Goal: Task Accomplishment & Management: Manage account settings

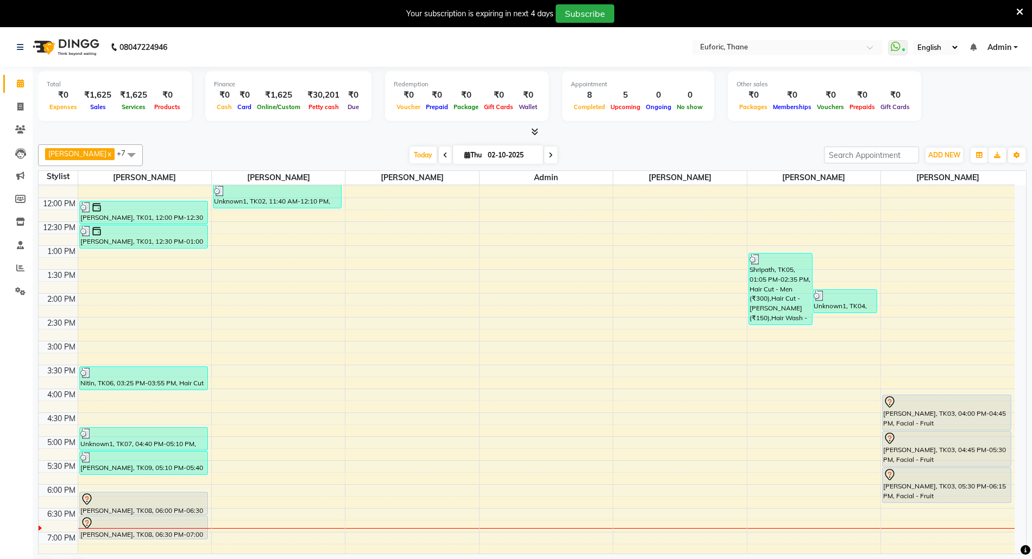
scroll to position [310, 0]
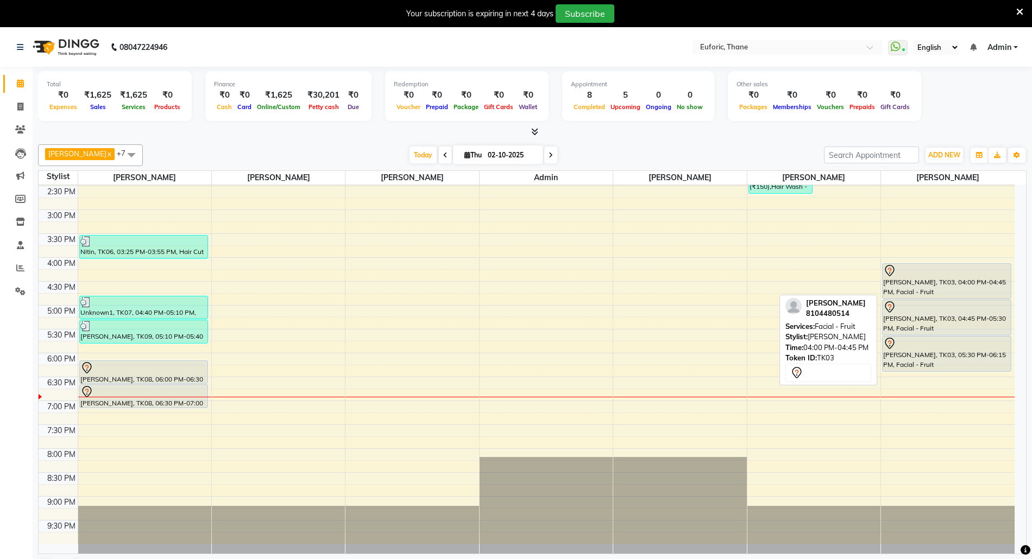
click at [939, 280] on div "[PERSON_NAME], TK03, 04:00 PM-04:45 PM, Facial - Fruit" at bounding box center [947, 281] width 128 height 35
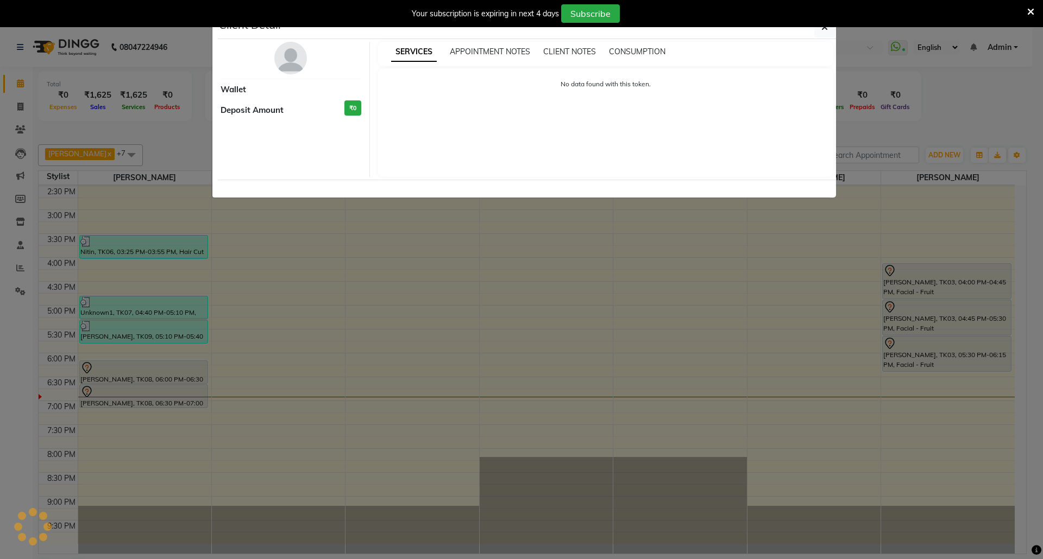
select select "7"
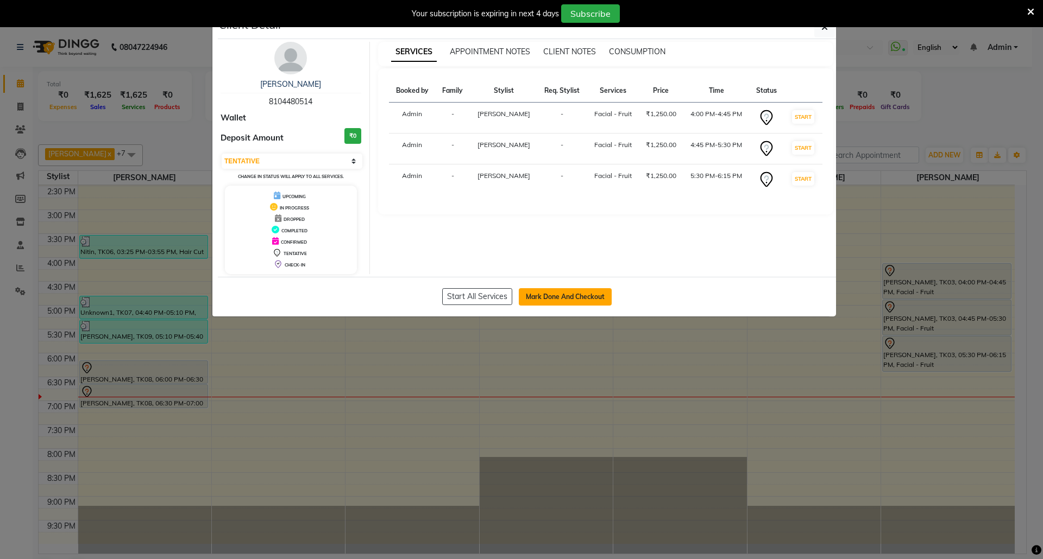
click at [558, 303] on button "Mark Done And Checkout" at bounding box center [565, 296] width 93 height 17
select select "5063"
select select "service"
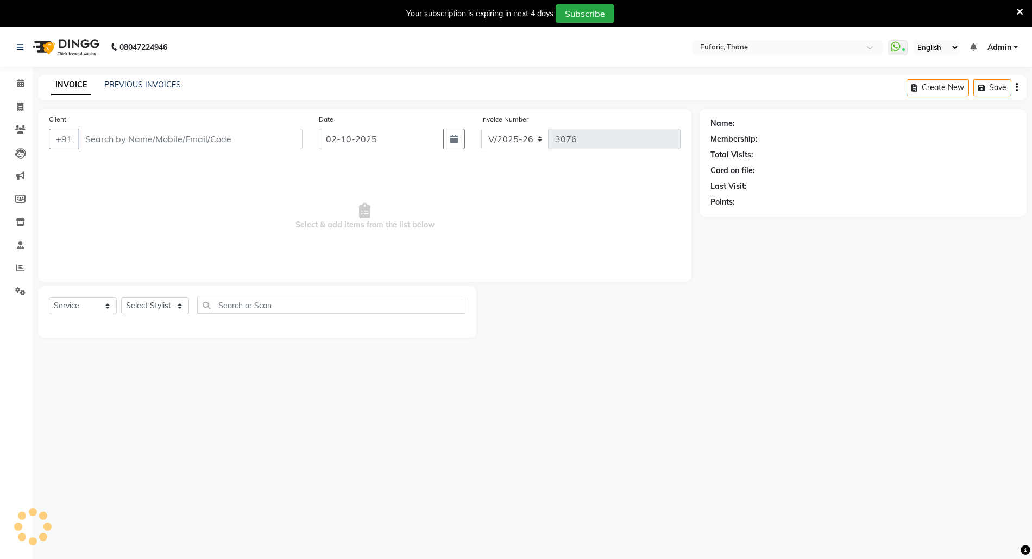
type input "8104480514"
select select "58800"
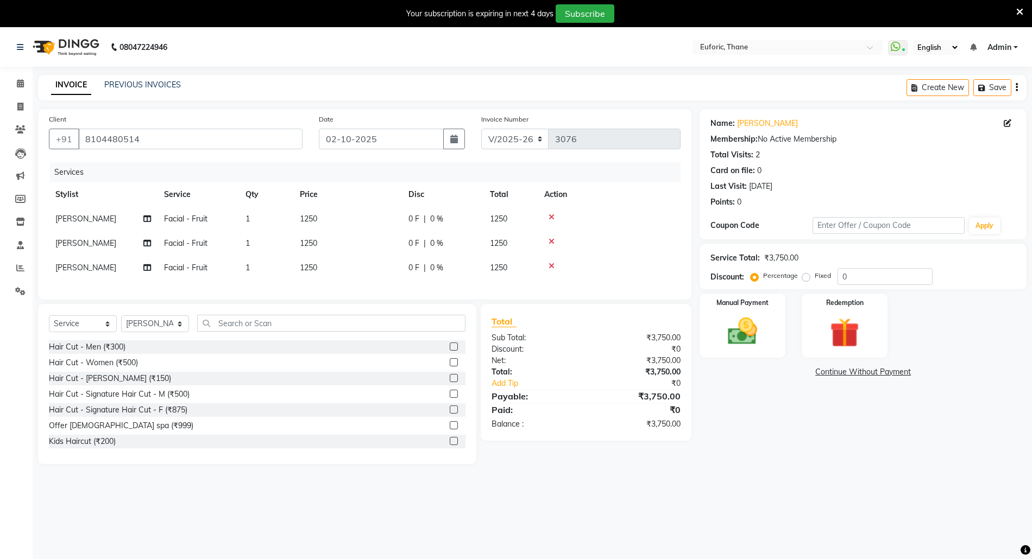
click at [549, 216] on icon at bounding box center [552, 217] width 6 height 8
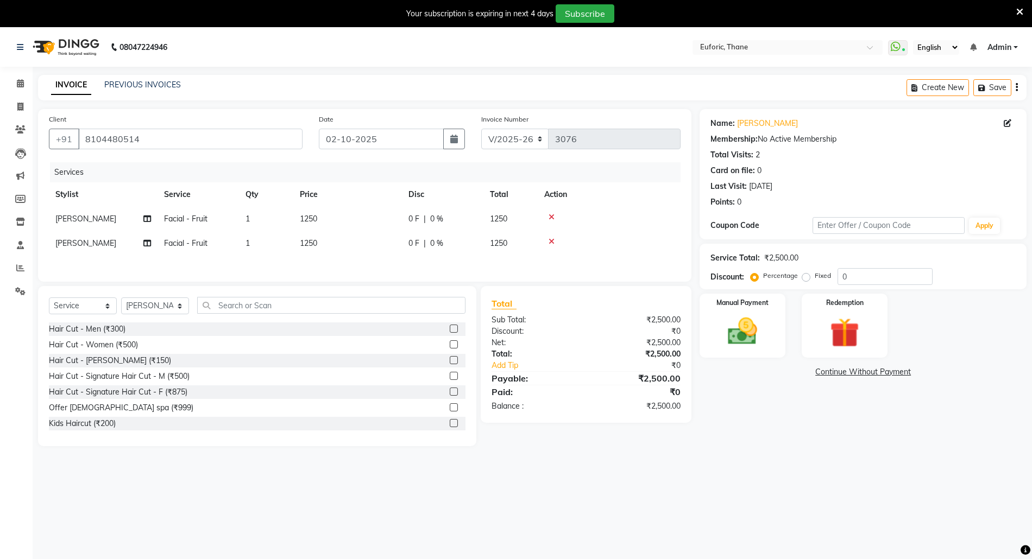
click at [549, 215] on icon at bounding box center [552, 217] width 6 height 8
click at [554, 216] on icon at bounding box center [552, 217] width 6 height 8
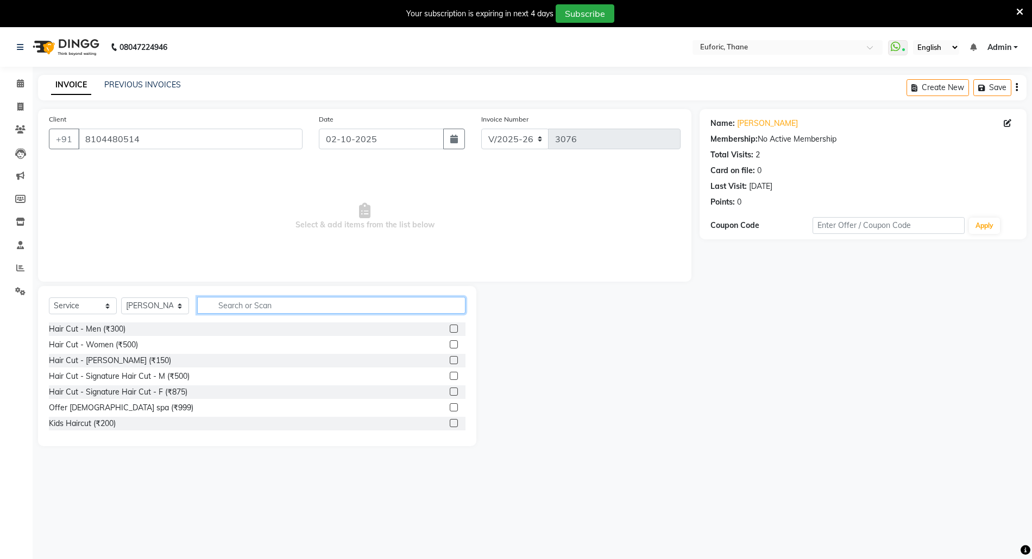
click at [376, 305] on input "text" at bounding box center [331, 305] width 268 height 17
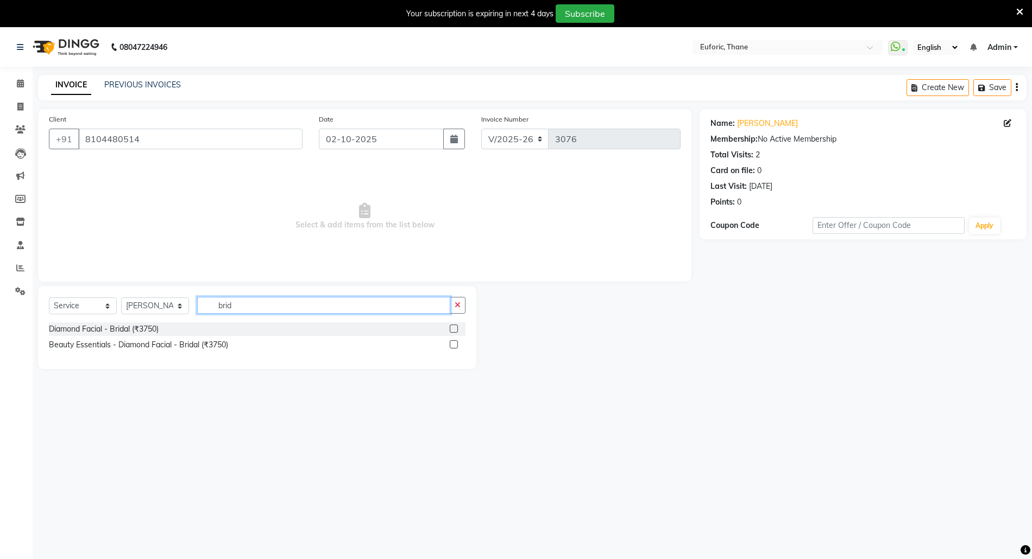
type input "brid"
click at [454, 328] on label at bounding box center [454, 329] width 8 height 8
click at [454, 328] on input "checkbox" at bounding box center [453, 329] width 7 height 7
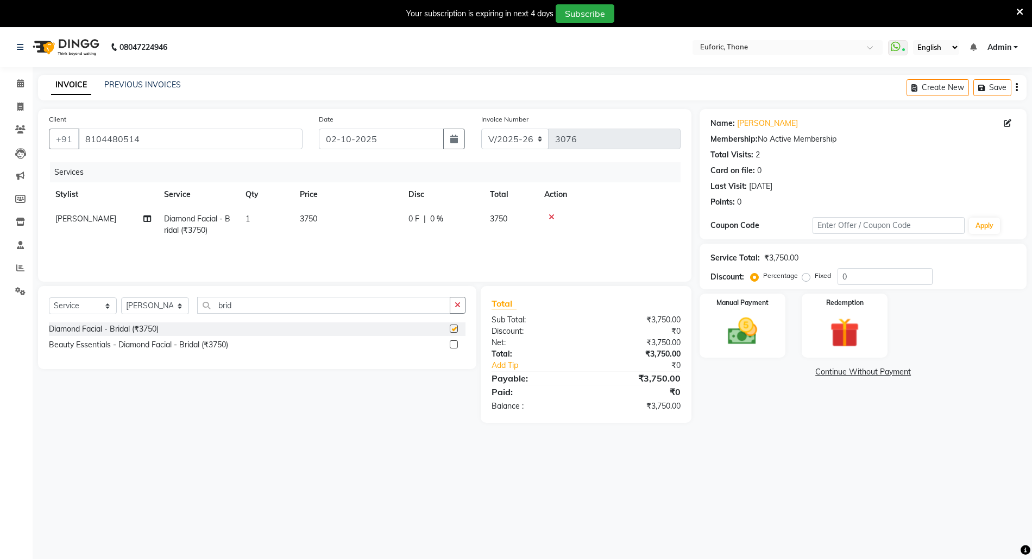
checkbox input "false"
click at [259, 218] on td "1" at bounding box center [266, 225] width 54 height 36
select select "58800"
drag, startPoint x: 298, startPoint y: 224, endPoint x: 338, endPoint y: 227, distance: 40.3
click at [339, 227] on td "1" at bounding box center [317, 230] width 54 height 46
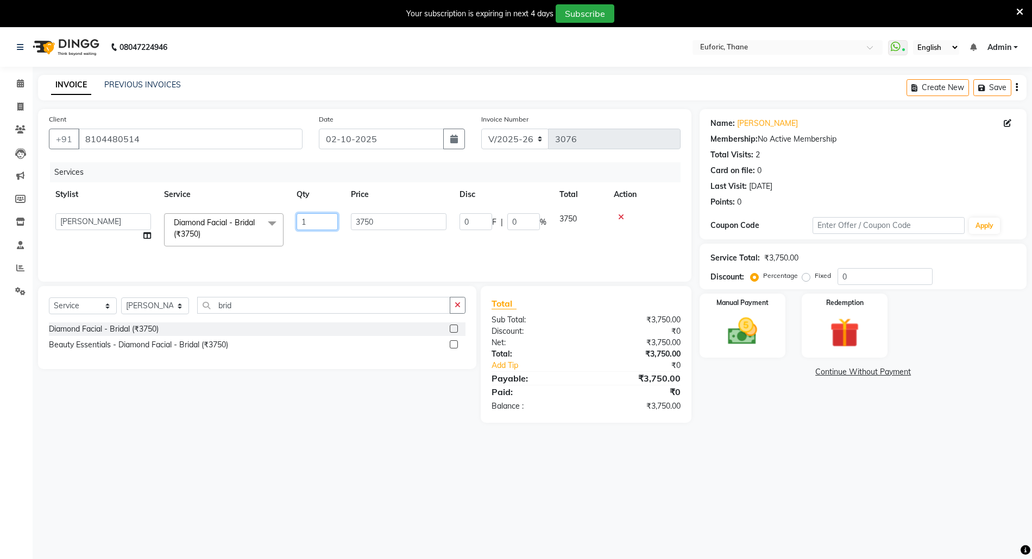
type input "2"
click at [344, 246] on div "Services Stylist Service Qty Price Disc Total Action Gauri Chilap Diamond Facia…" at bounding box center [365, 216] width 632 height 109
click at [456, 306] on icon "button" at bounding box center [458, 305] width 6 height 8
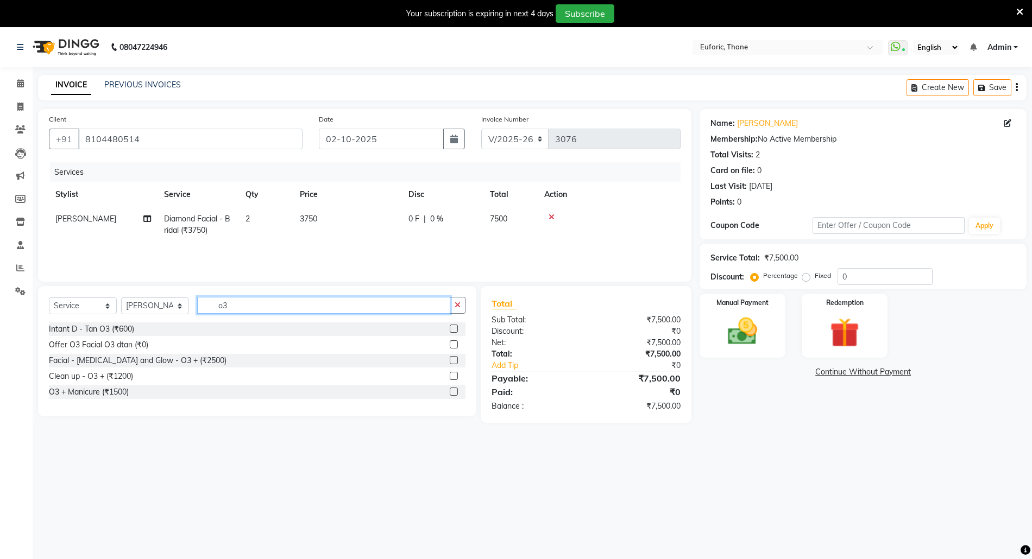
type input "o3"
click at [452, 328] on label at bounding box center [454, 329] width 8 height 8
click at [452, 328] on input "checkbox" at bounding box center [453, 329] width 7 height 7
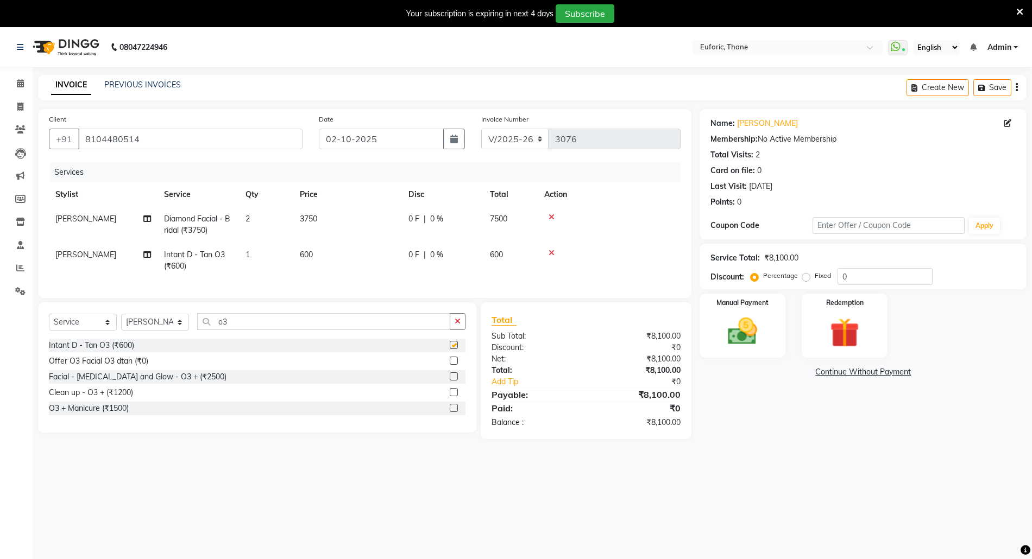
checkbox input "false"
click at [272, 261] on td "1" at bounding box center [266, 261] width 54 height 36
select select "58800"
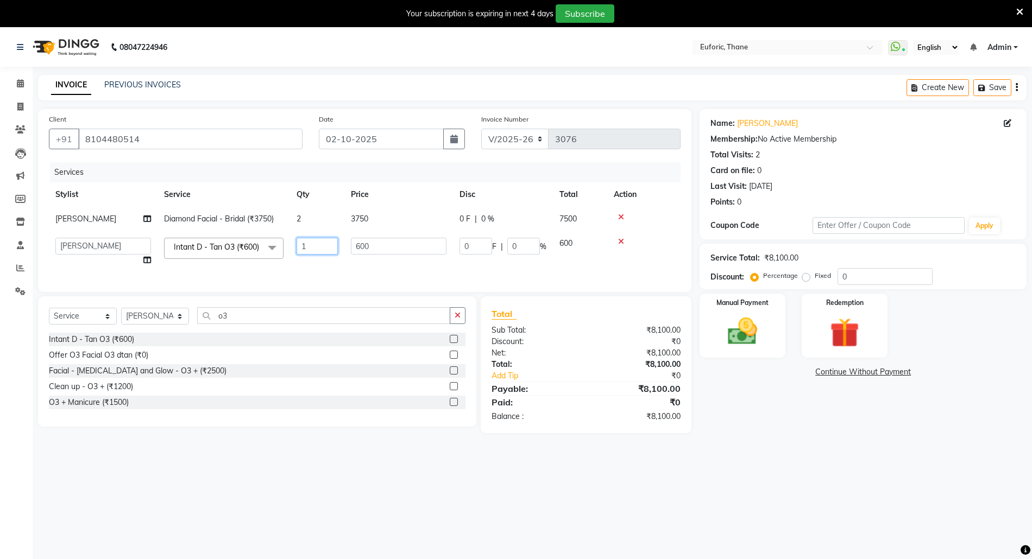
drag, startPoint x: 296, startPoint y: 244, endPoint x: 320, endPoint y: 246, distance: 24.0
click at [320, 246] on input "1" at bounding box center [317, 246] width 41 height 17
type input "2"
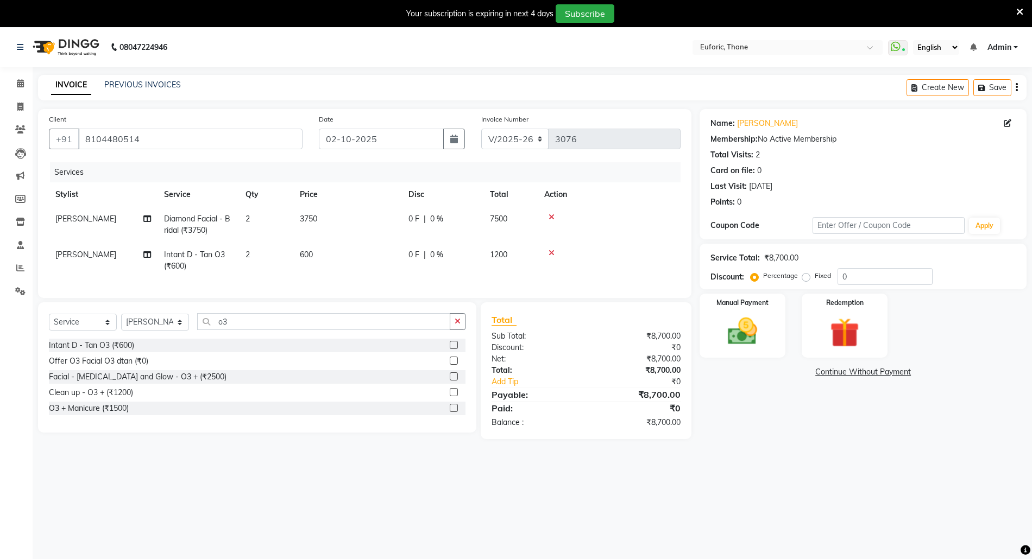
click at [441, 263] on tr "Gauri Chilap Intant D - Tan O3 (₹600) 2 600 0 F | 0 % 1200" at bounding box center [365, 261] width 632 height 36
click at [830, 276] on div "Percentage Fixed" at bounding box center [795, 276] width 85 height 14
click at [841, 275] on input "0" at bounding box center [885, 276] width 95 height 17
type input "20"
click at [991, 90] on button "Save" at bounding box center [992, 87] width 38 height 17
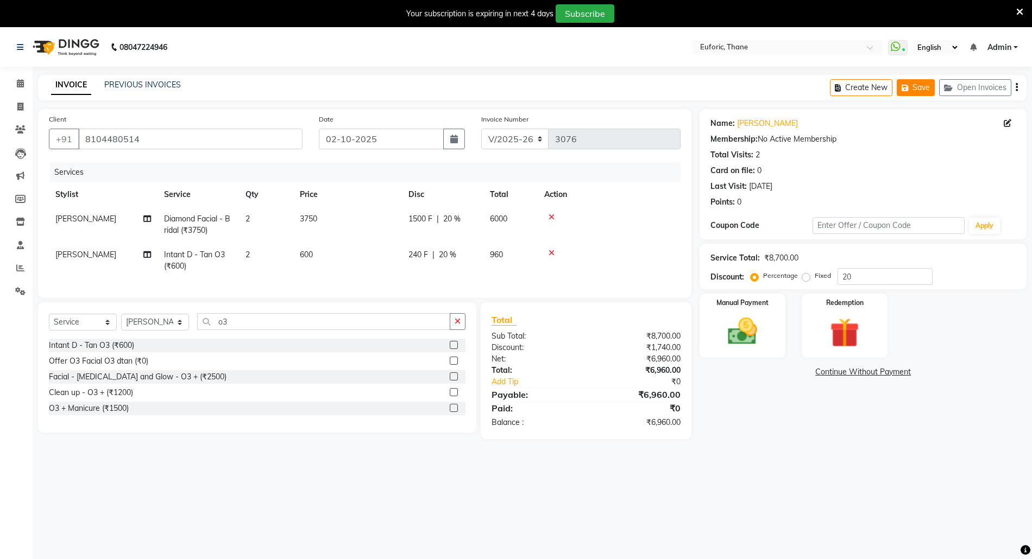
click at [918, 86] on button "Save" at bounding box center [916, 87] width 38 height 17
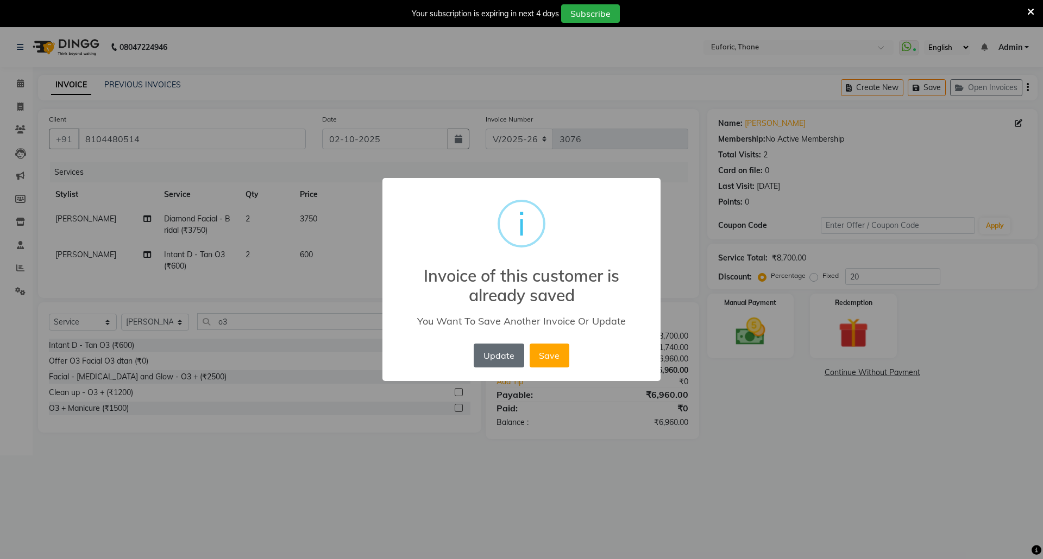
click at [500, 357] on button "Update" at bounding box center [499, 356] width 50 height 24
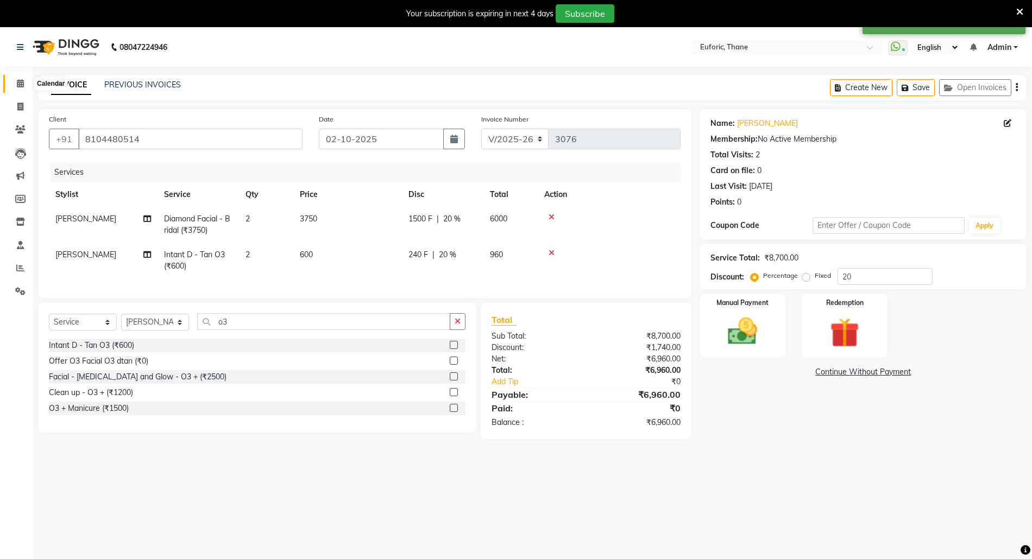
click at [11, 79] on span at bounding box center [20, 84] width 19 height 12
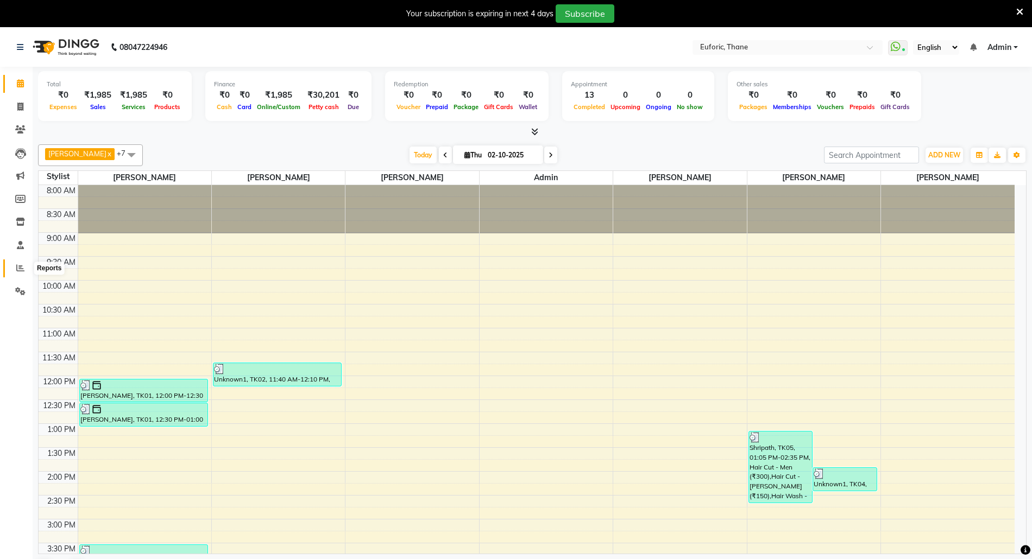
click at [22, 267] on icon at bounding box center [20, 268] width 8 height 8
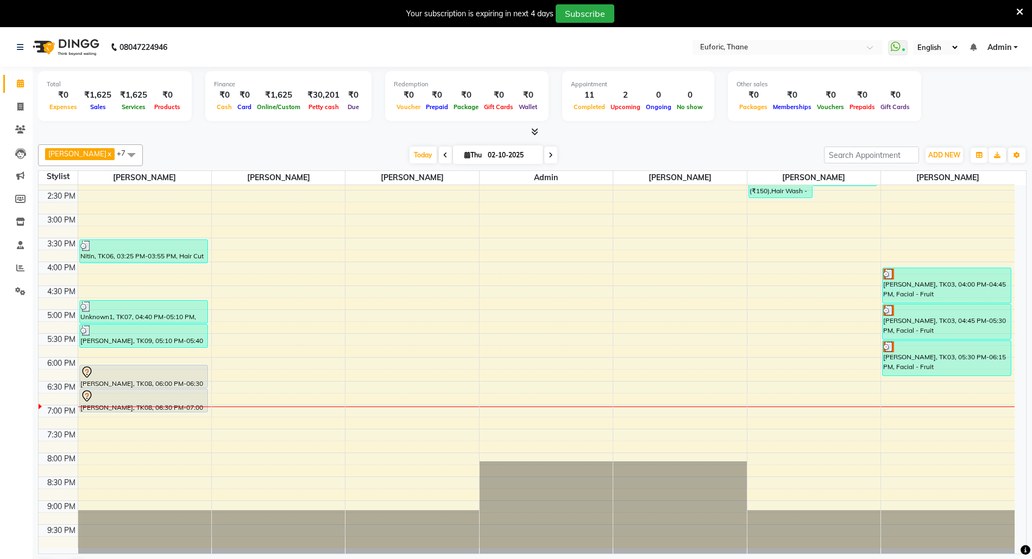
scroll to position [310, 0]
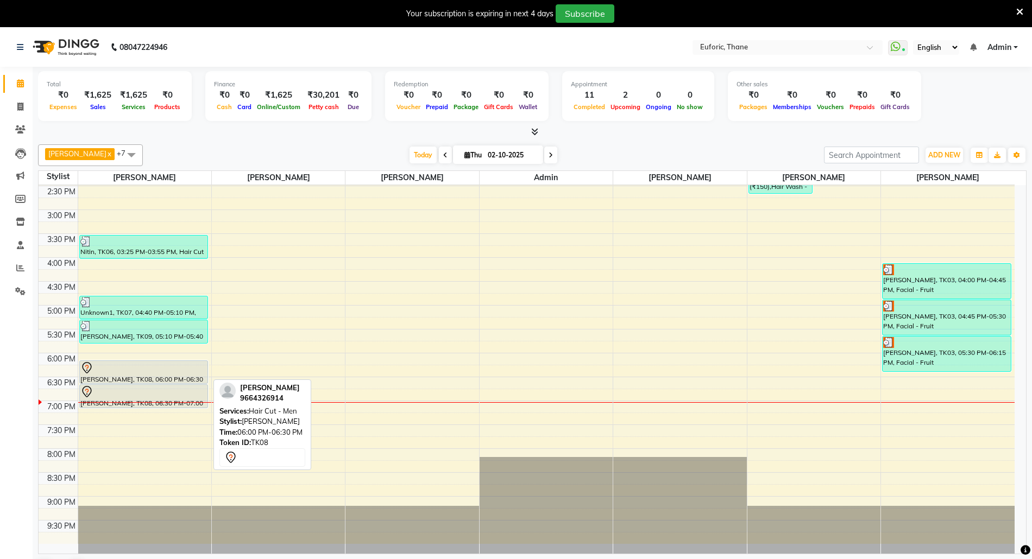
click at [107, 375] on div "[PERSON_NAME], TK08, 06:00 PM-06:30 PM, Hair Cut - Men" at bounding box center [144, 372] width 128 height 22
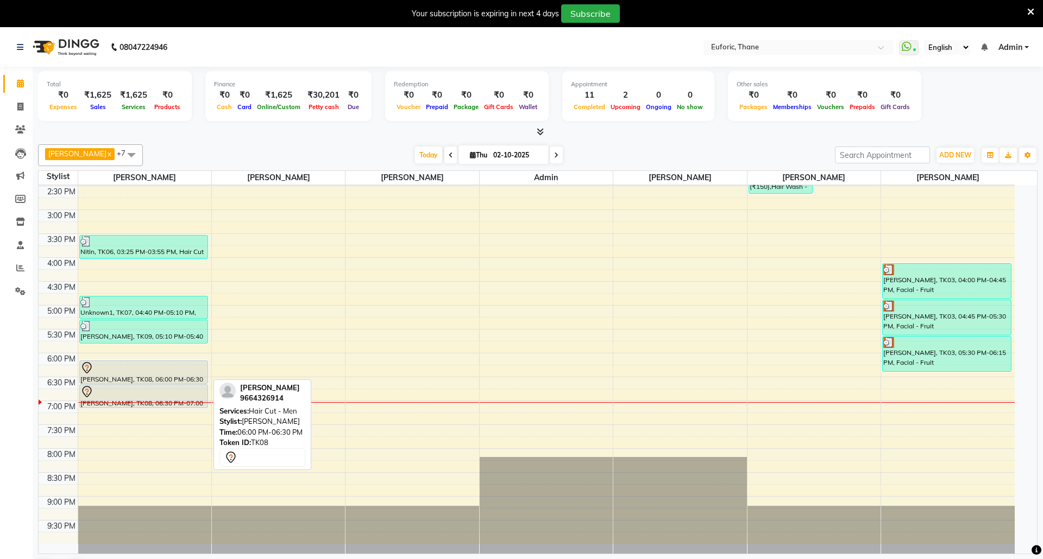
select select "7"
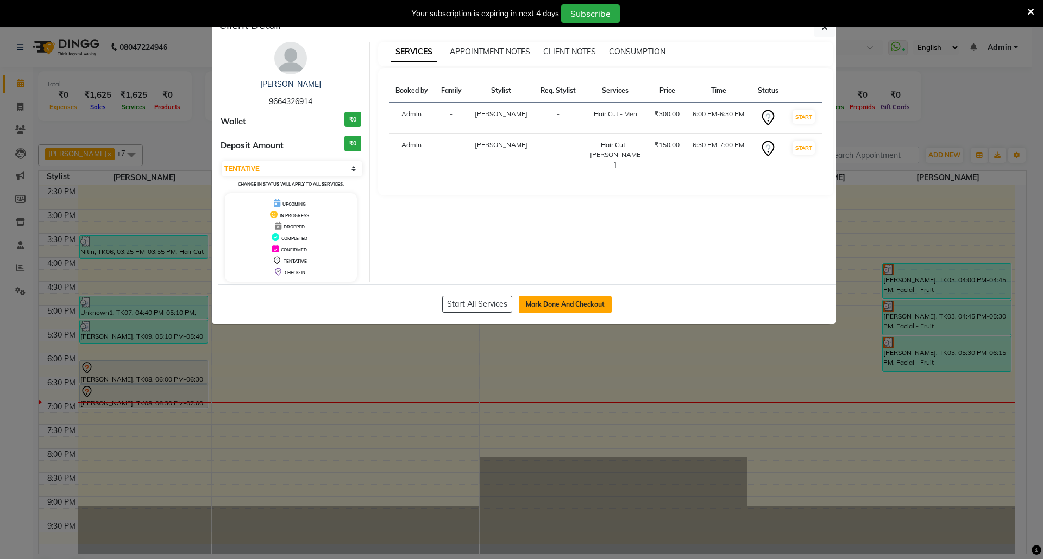
click at [575, 310] on button "Mark Done And Checkout" at bounding box center [565, 304] width 93 height 17
select select "5063"
select select "service"
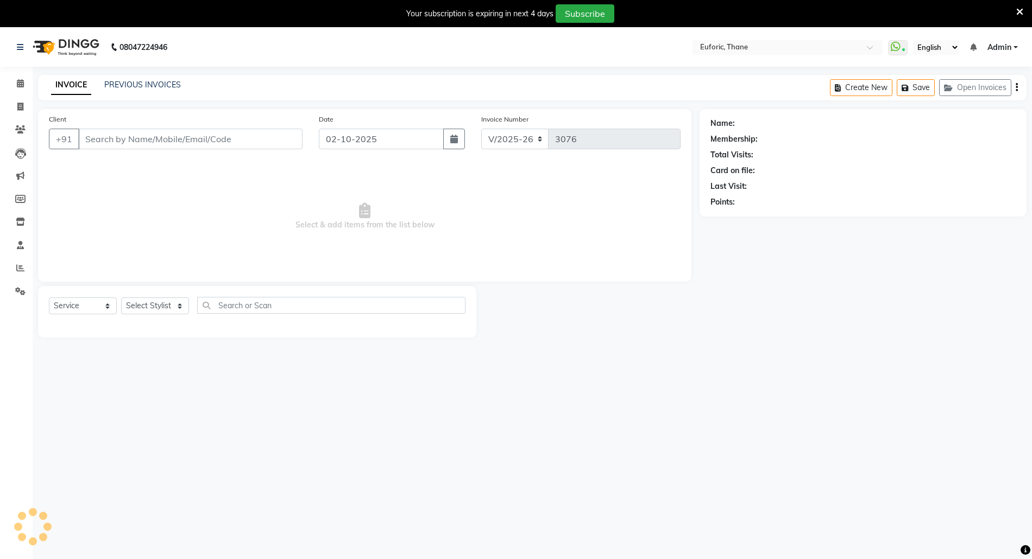
type input "9664326914"
select select "31985"
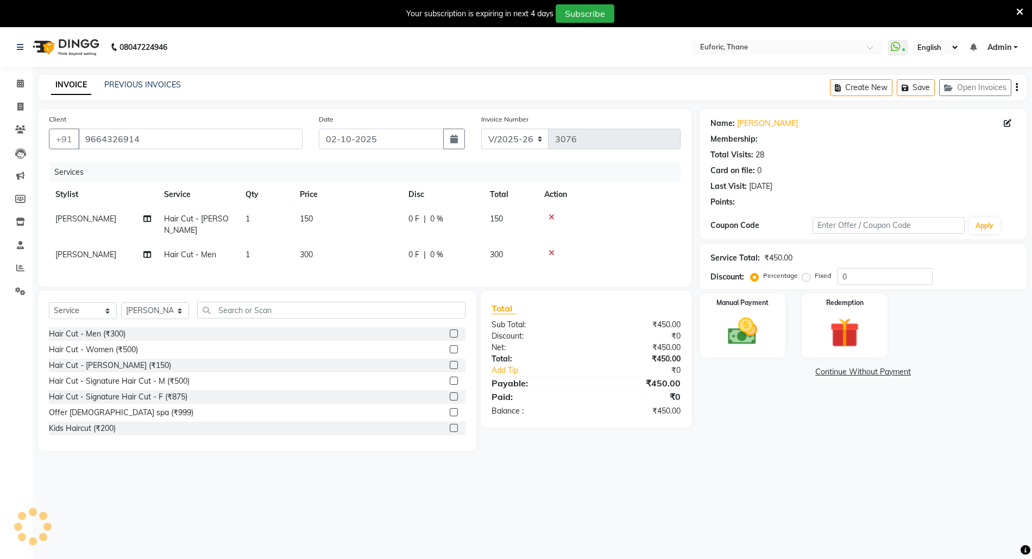
select select "1: Object"
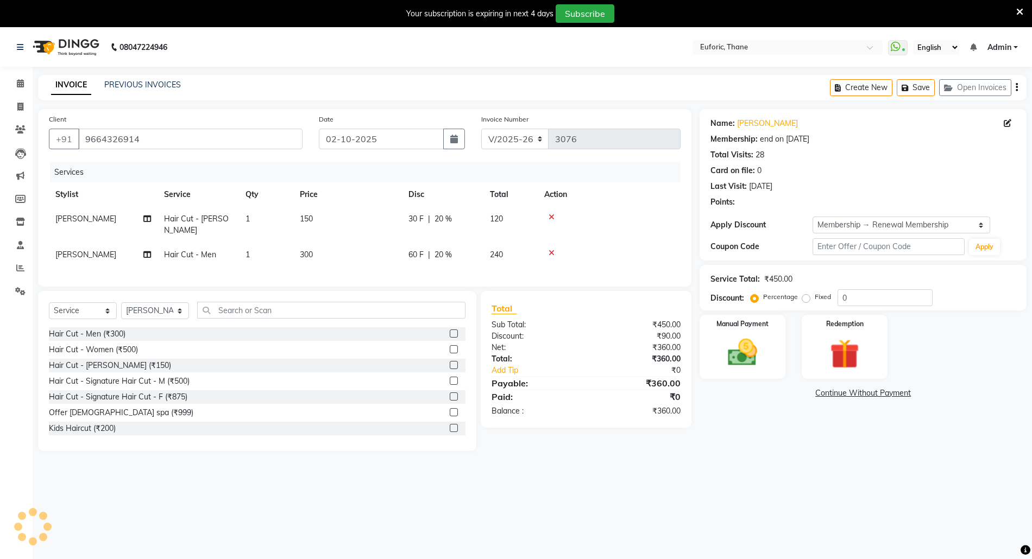
type input "20"
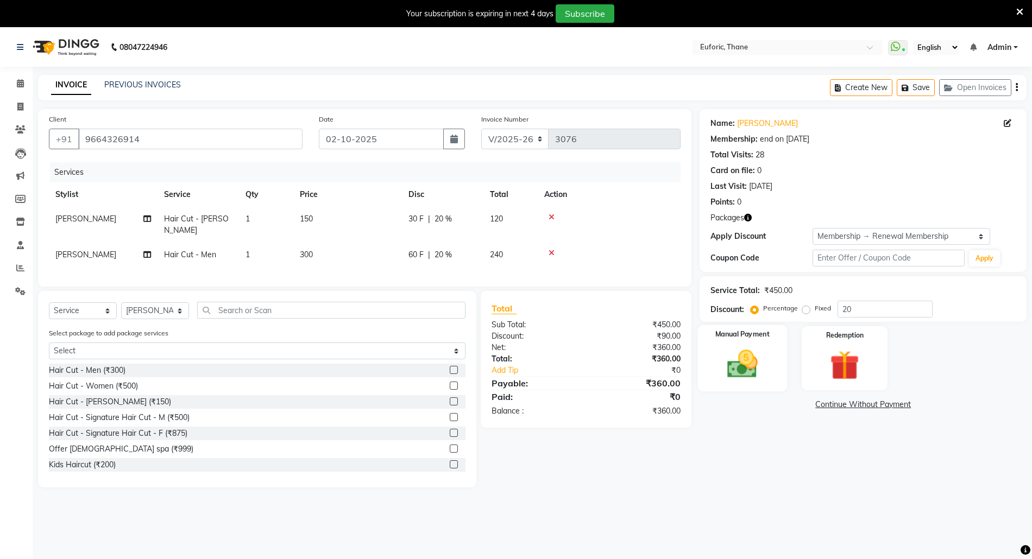
click at [729, 374] on img at bounding box center [743, 364] width 50 height 35
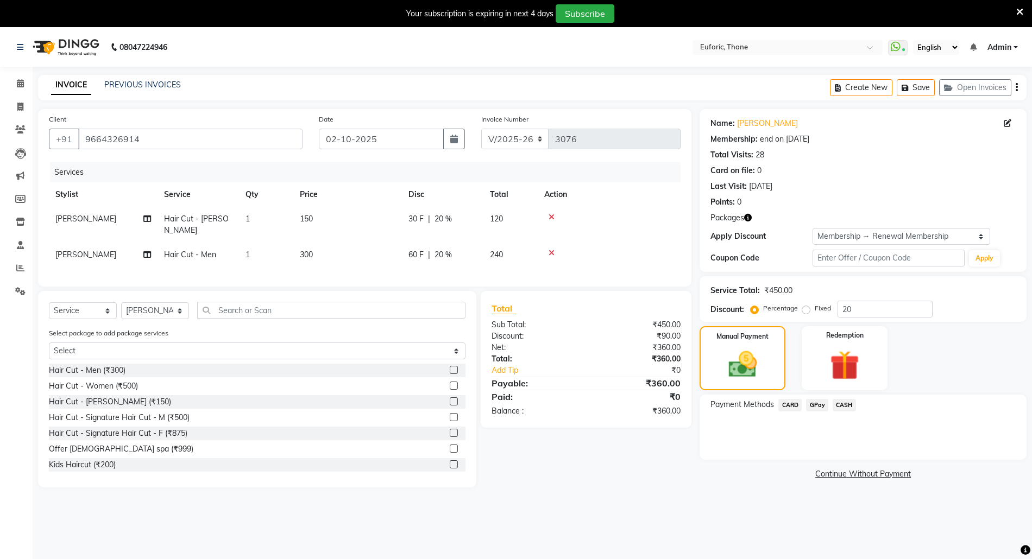
click at [813, 405] on span "GPay" at bounding box center [817, 405] width 22 height 12
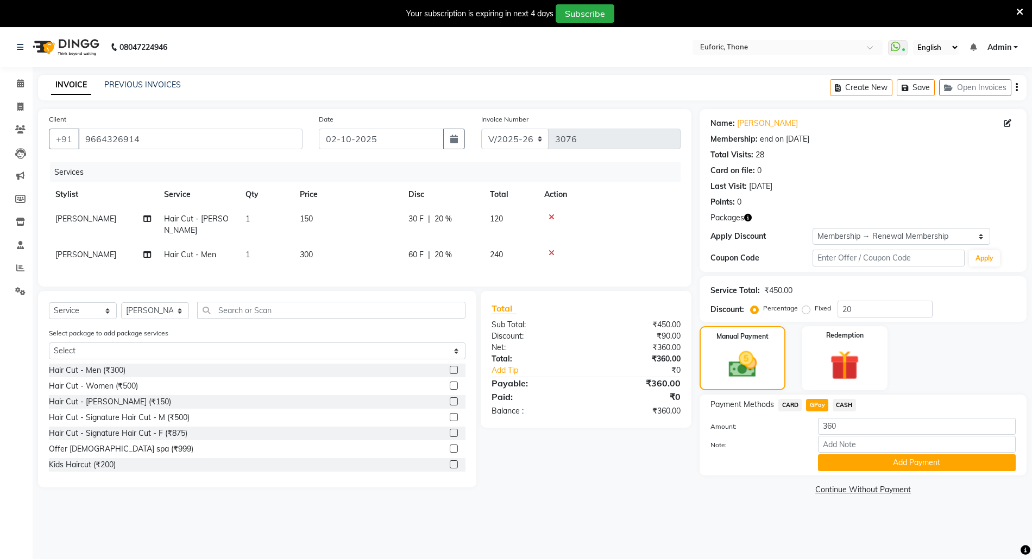
click at [898, 463] on button "Add Payment" at bounding box center [917, 463] width 198 height 17
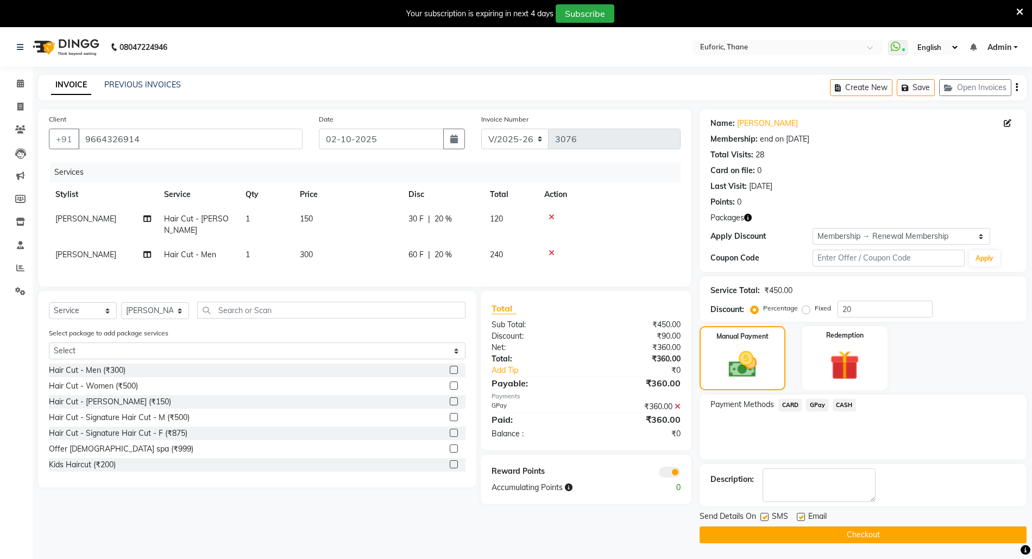
click at [872, 537] on button "Checkout" at bounding box center [863, 535] width 327 height 17
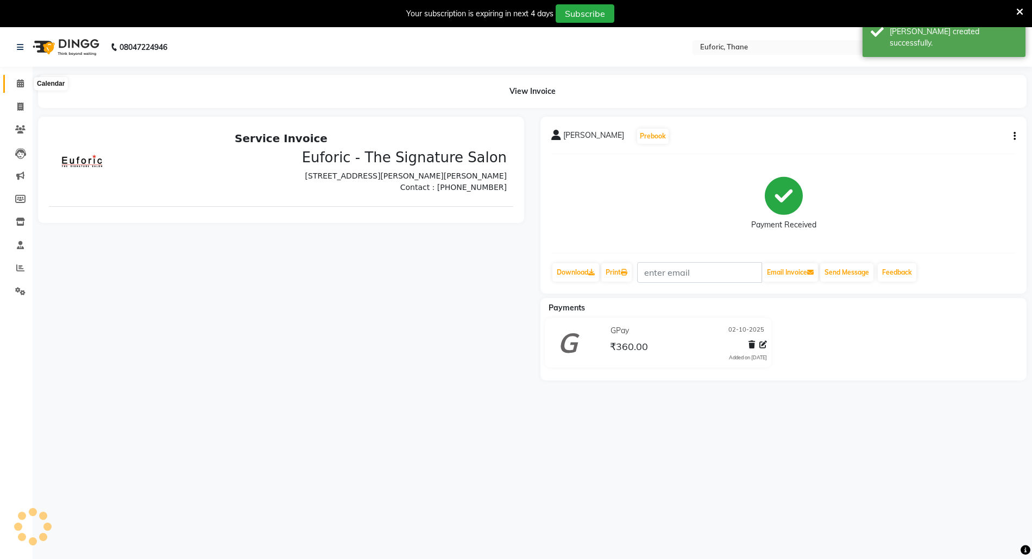
click at [14, 83] on span at bounding box center [20, 84] width 19 height 12
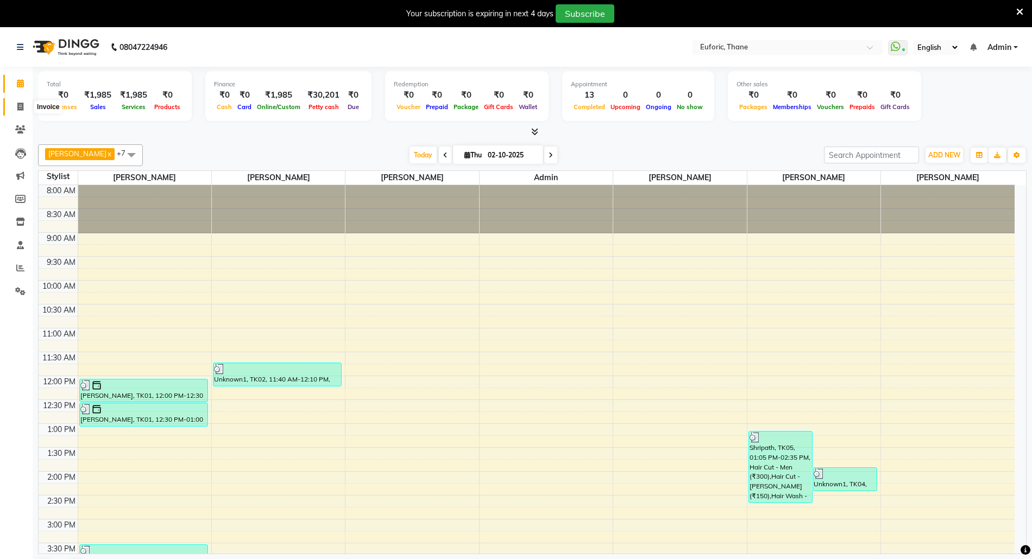
click at [18, 109] on icon at bounding box center [20, 107] width 6 height 8
select select "service"
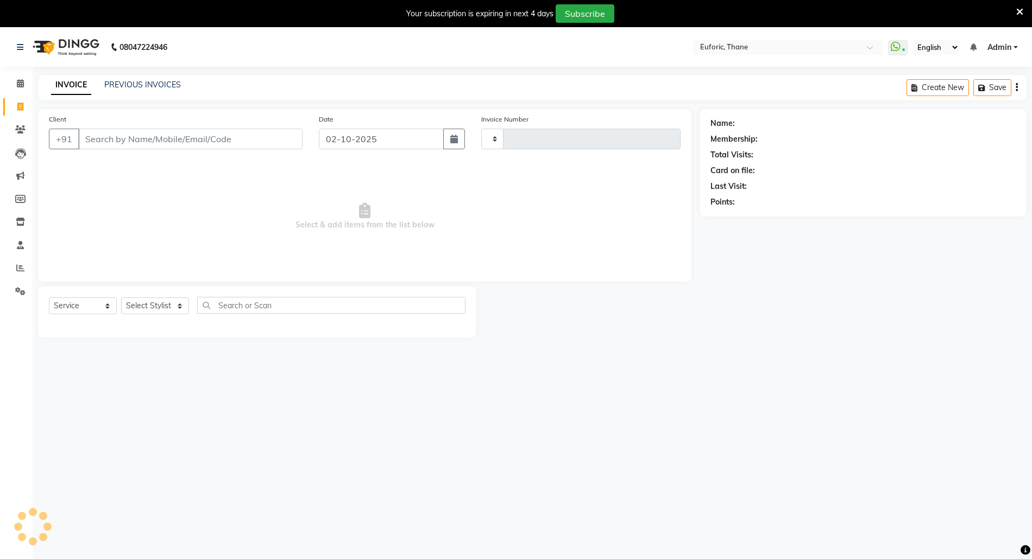
type input "3077"
select select "5063"
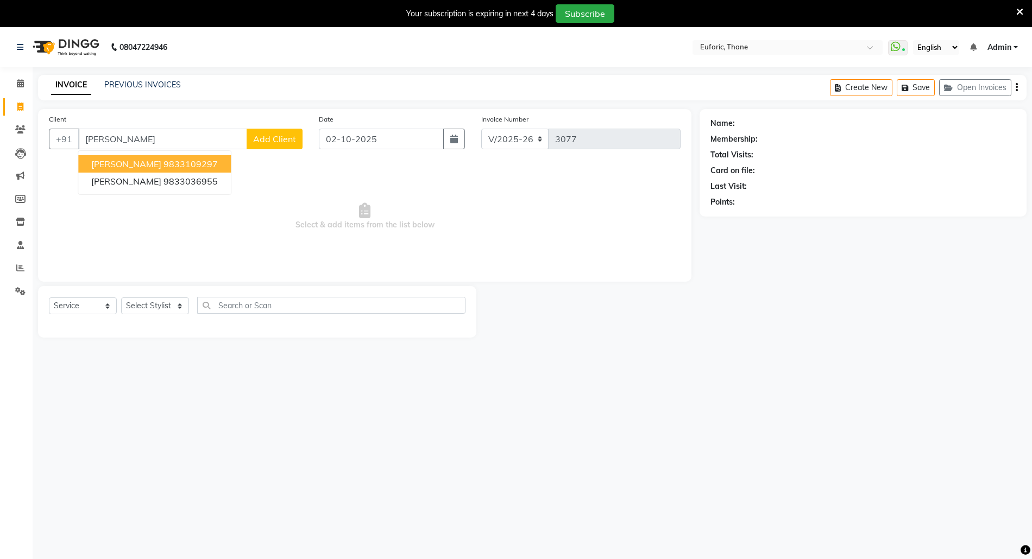
click at [131, 165] on span "[PERSON_NAME]" at bounding box center [126, 164] width 70 height 11
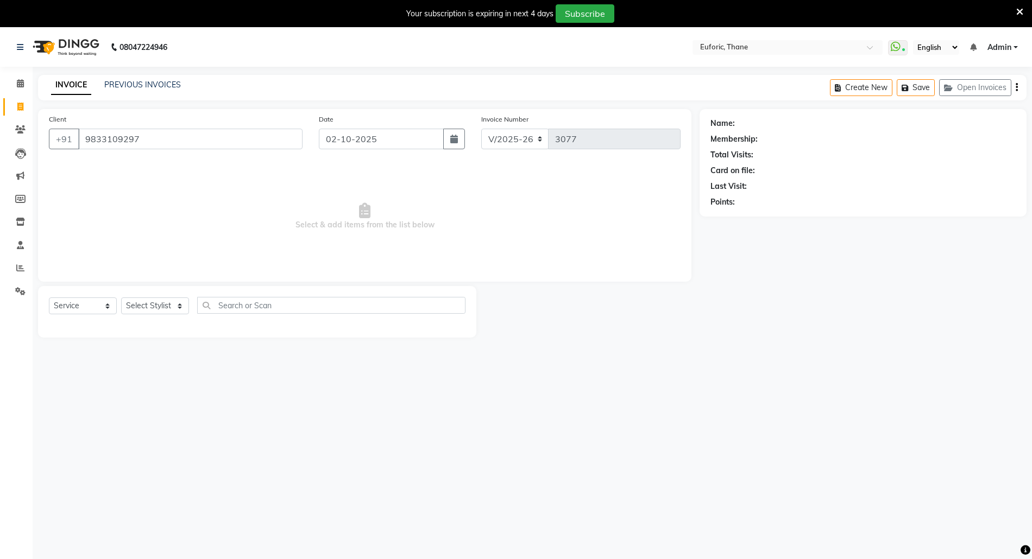
type input "9833109297"
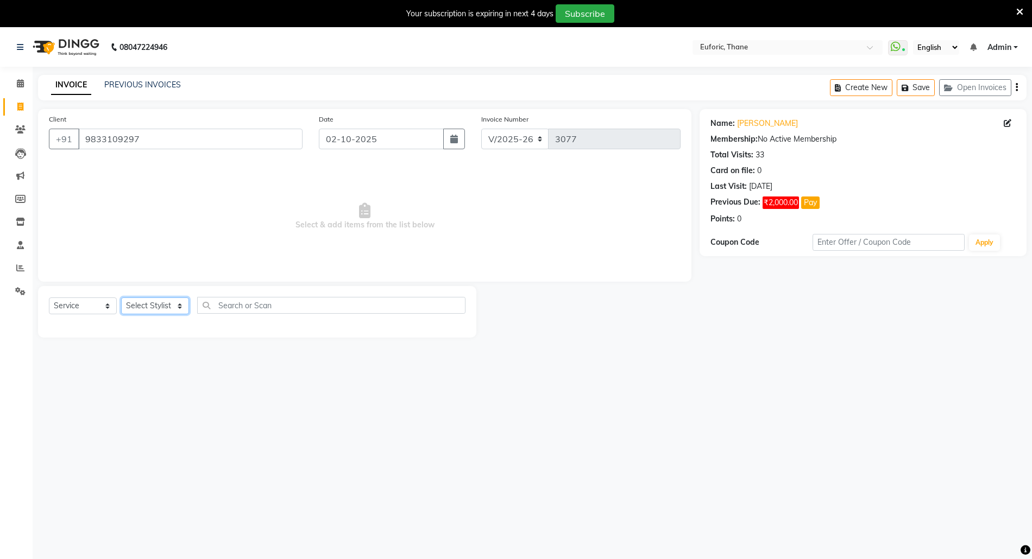
click at [139, 311] on select "Select Stylist [PERSON_NAME] Aatik Salmanai Admin [PERSON_NAME] [PERSON_NAME] […" at bounding box center [155, 306] width 68 height 17
select select "33147"
click at [121, 298] on select "Select Stylist [PERSON_NAME] Aatik Salmanai Admin [PERSON_NAME] [PERSON_NAME] […" at bounding box center [155, 306] width 68 height 17
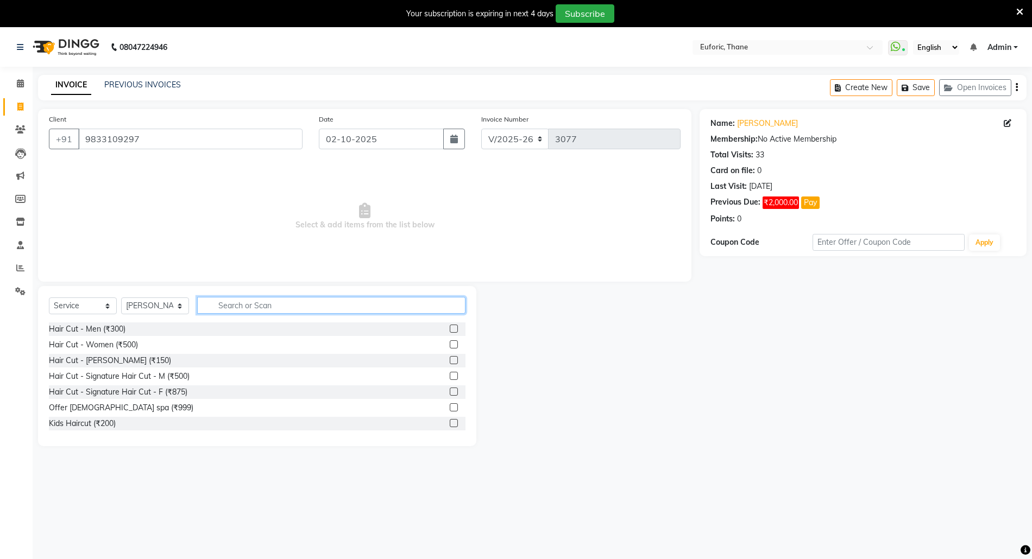
click at [231, 313] on input "text" at bounding box center [331, 305] width 268 height 17
type input "root"
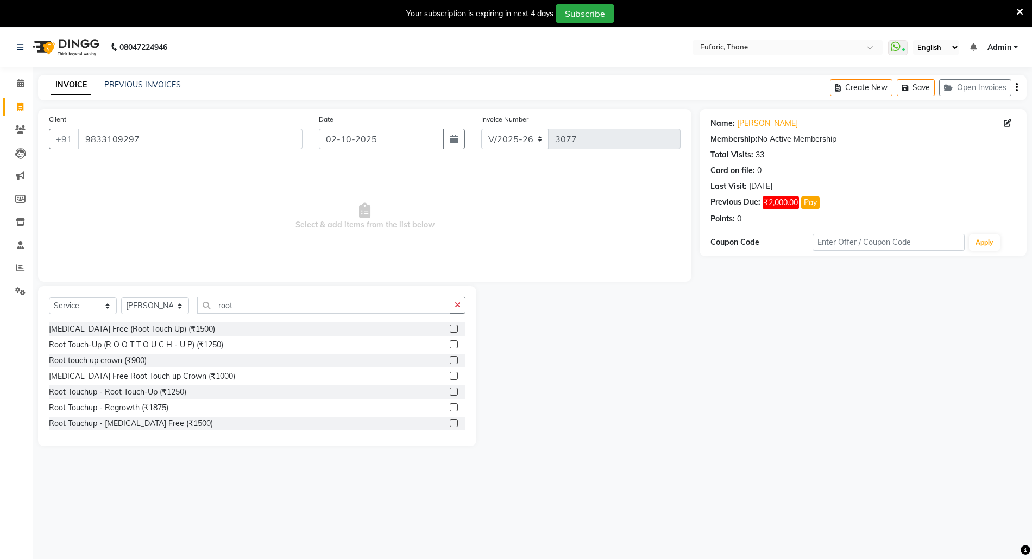
click at [450, 341] on label at bounding box center [454, 345] width 8 height 8
click at [450, 342] on input "checkbox" at bounding box center [453, 345] width 7 height 7
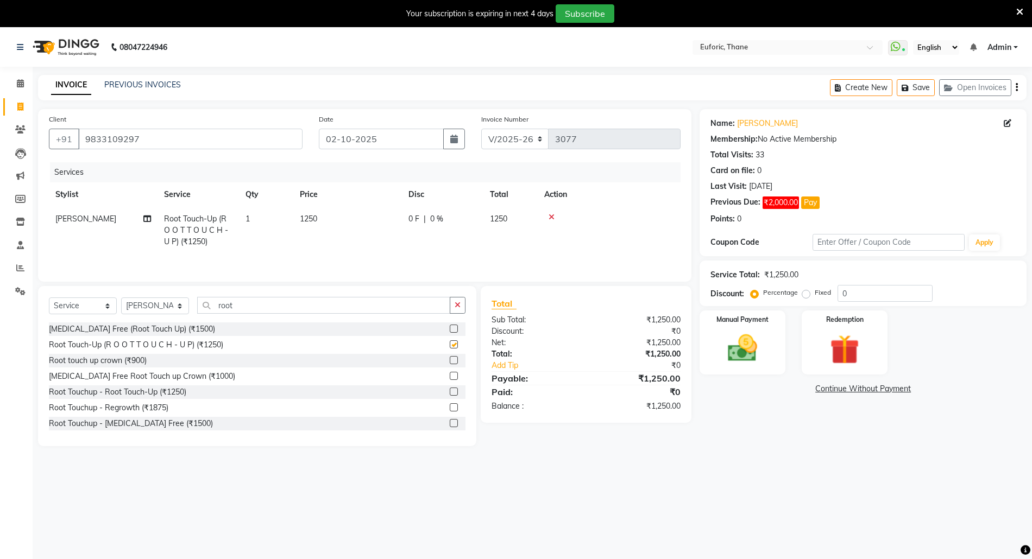
checkbox input "false"
click at [92, 309] on select "Select Service Product Membership Package Voucher Prepaid Gift Card" at bounding box center [83, 306] width 68 height 17
select select "membership"
click at [49, 300] on select "Select Service Product Membership Package Voucher Prepaid Gift Card" at bounding box center [83, 306] width 68 height 17
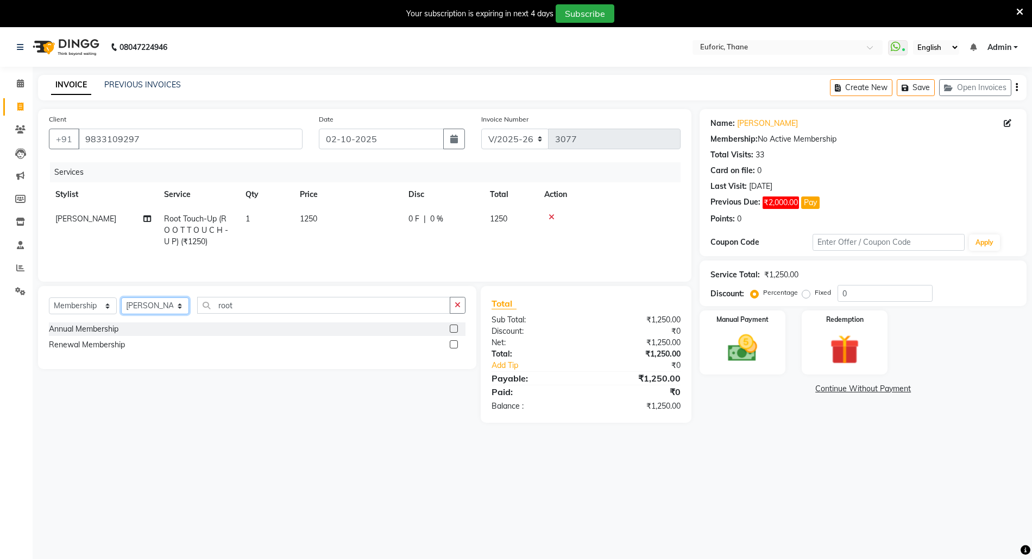
click at [137, 311] on select "Select Stylist [PERSON_NAME] Aatik Salmanai Admin [PERSON_NAME] [PERSON_NAME] […" at bounding box center [155, 306] width 68 height 17
select select "31989"
click at [121, 300] on select "Select Stylist [PERSON_NAME] Aatik Salmanai Admin [PERSON_NAME] [PERSON_NAME] […" at bounding box center [155, 306] width 68 height 17
click at [454, 332] on label at bounding box center [454, 329] width 8 height 8
click at [454, 332] on input "checkbox" at bounding box center [453, 329] width 7 height 7
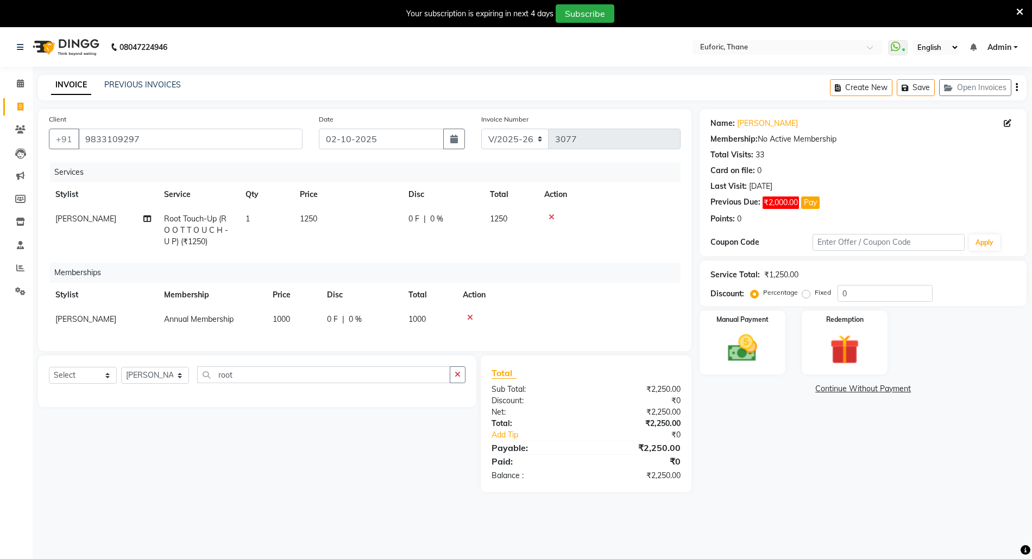
click at [470, 318] on icon at bounding box center [470, 318] width 6 height 8
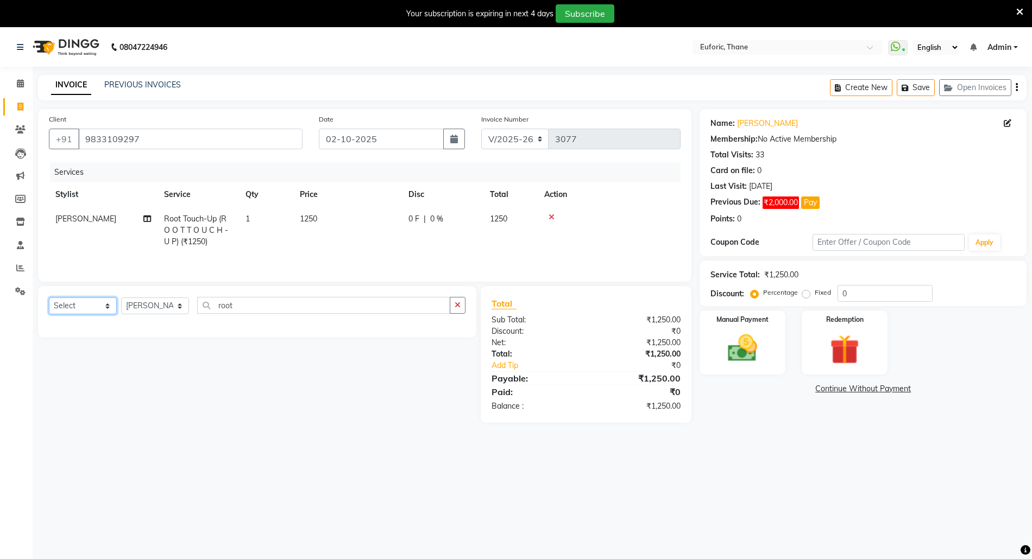
click at [90, 309] on select "Select Service Product Membership Package Voucher Prepaid Gift Card" at bounding box center [83, 306] width 68 height 17
click at [49, 300] on select "Select Service Product Membership Package Voucher Prepaid Gift Card" at bounding box center [83, 306] width 68 height 17
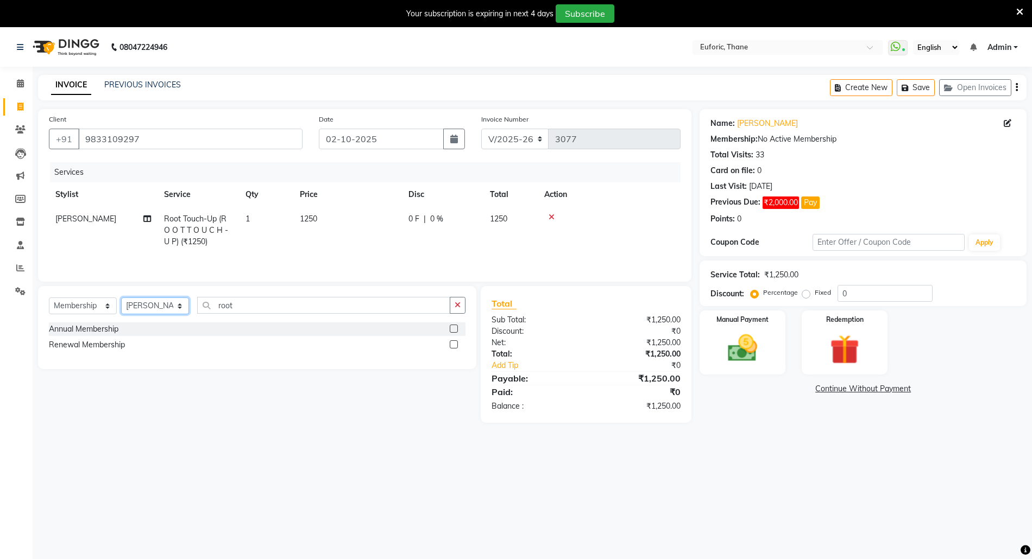
drag, startPoint x: 170, startPoint y: 309, endPoint x: 167, endPoint y: 314, distance: 6.1
click at [170, 309] on select "Select Stylist [PERSON_NAME] Aatik Salmanai Admin [PERSON_NAME] [PERSON_NAME] […" at bounding box center [155, 306] width 68 height 17
click at [455, 331] on label at bounding box center [454, 329] width 8 height 8
click at [455, 331] on input "checkbox" at bounding box center [453, 329] width 7 height 7
select select "select"
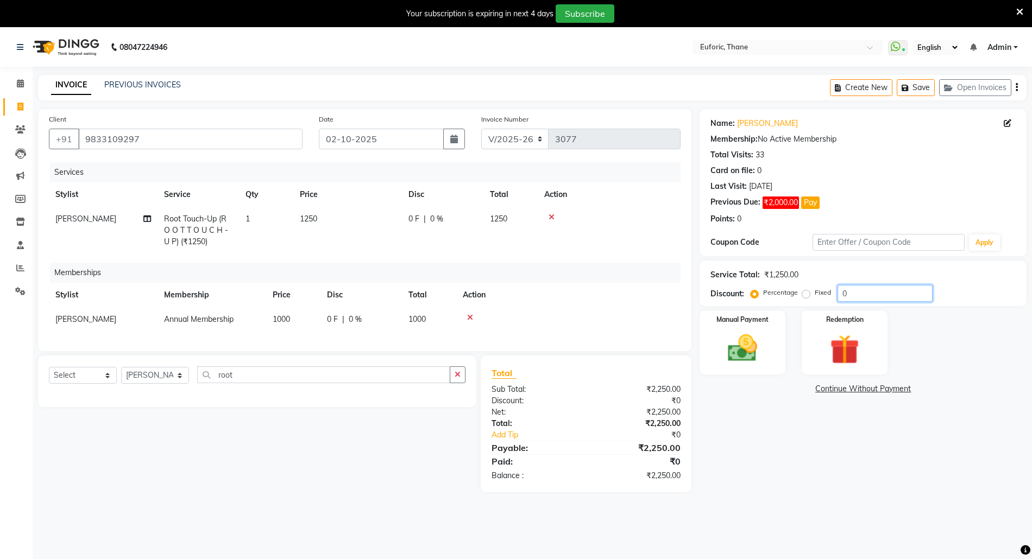
click at [838, 294] on input "0" at bounding box center [885, 293] width 95 height 17
type input "20"
click at [745, 342] on img at bounding box center [743, 348] width 50 height 35
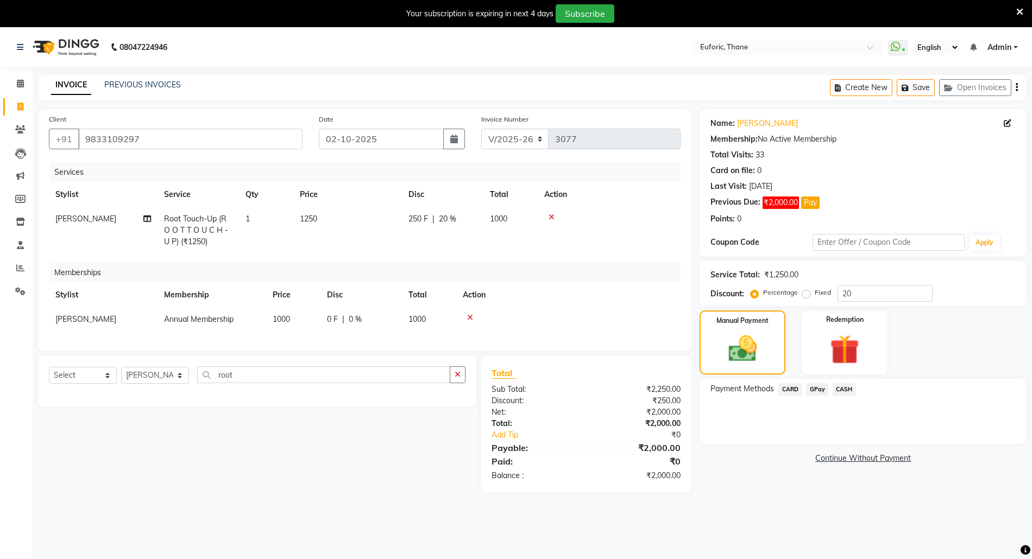
click at [817, 387] on span "GPay" at bounding box center [817, 389] width 22 height 12
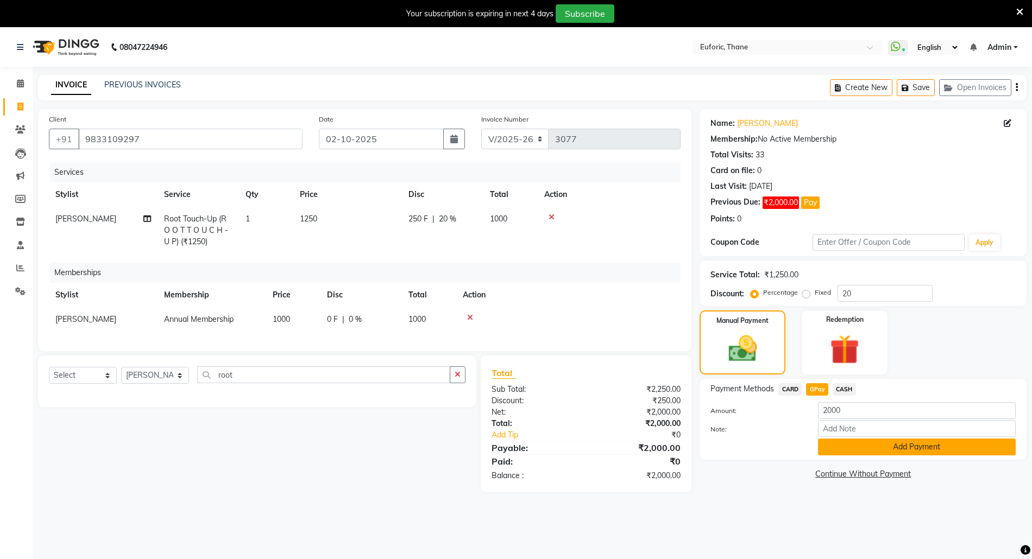
click at [846, 455] on button "Add Payment" at bounding box center [917, 447] width 198 height 17
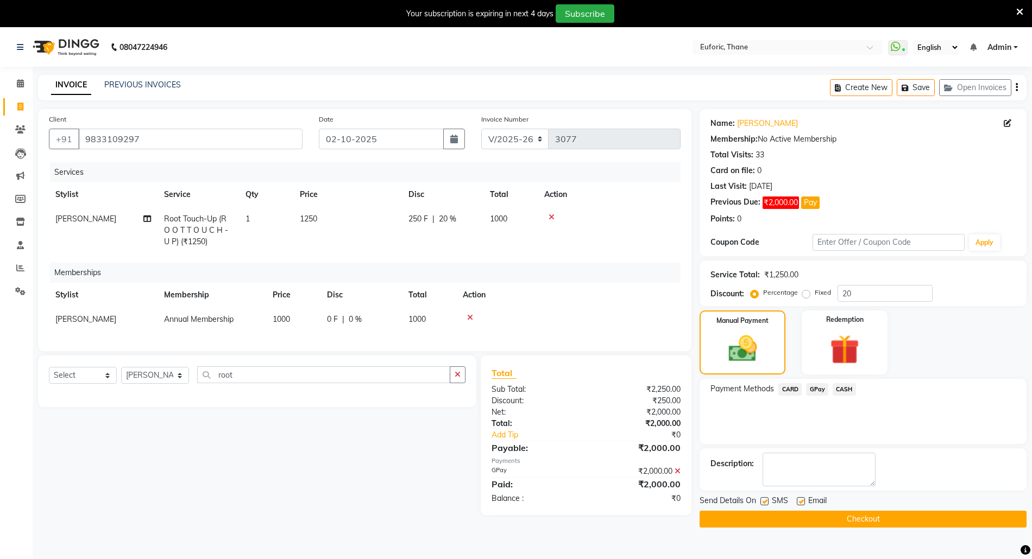
click at [815, 521] on button "Checkout" at bounding box center [863, 519] width 327 height 17
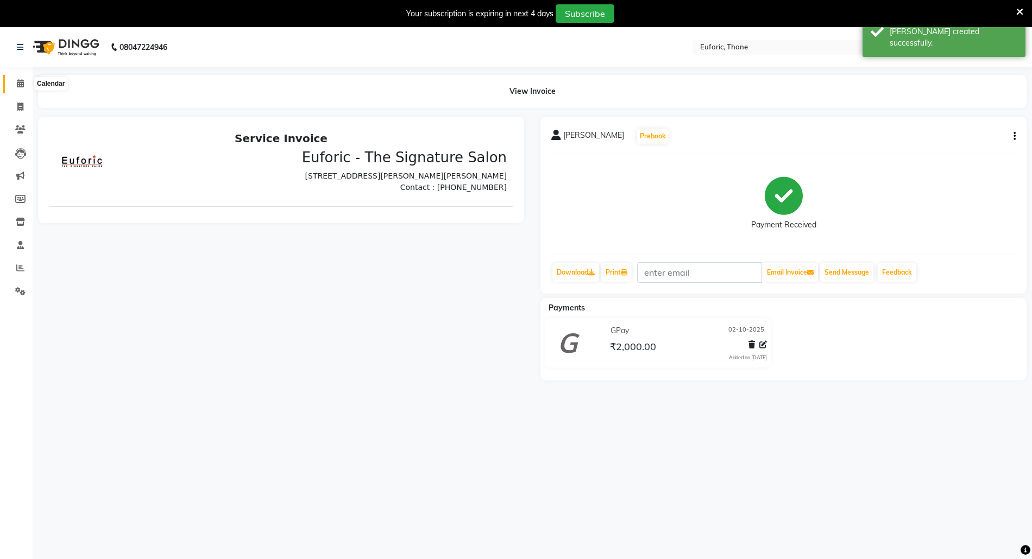
click at [24, 84] on span at bounding box center [20, 84] width 19 height 12
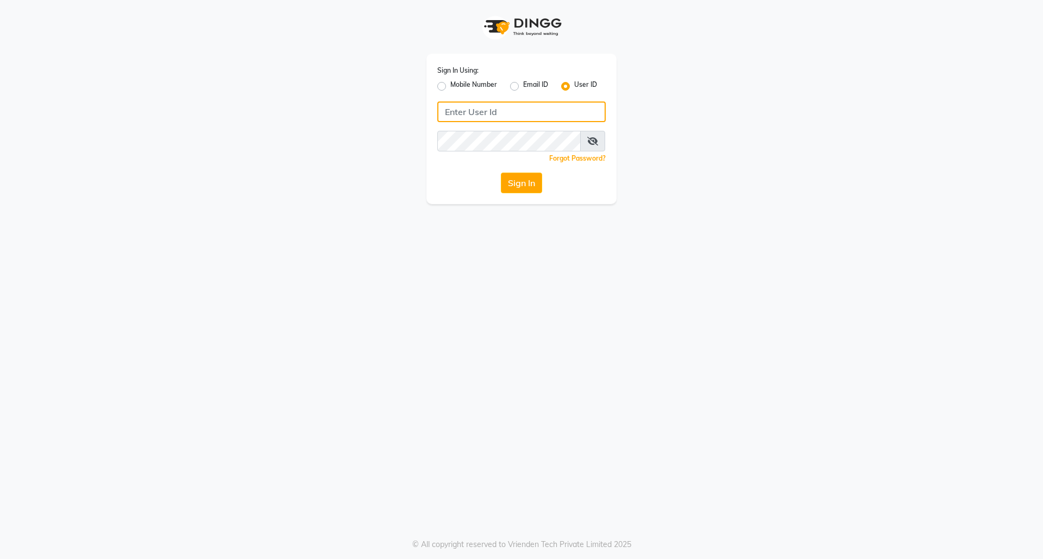
click at [477, 111] on input "Username" at bounding box center [521, 112] width 168 height 21
type input "euforic"
click at [501, 173] on button "Sign In" at bounding box center [521, 183] width 41 height 21
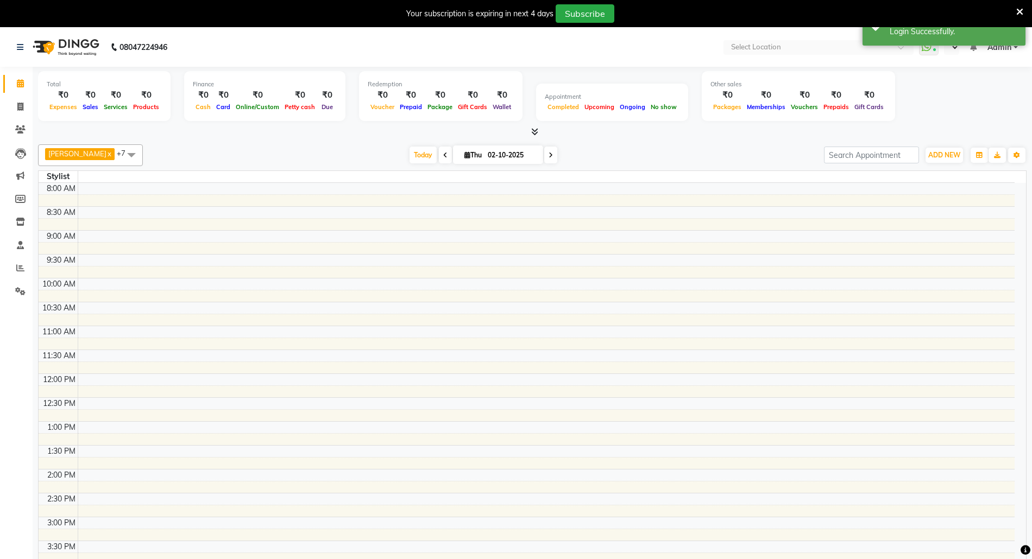
select select "en"
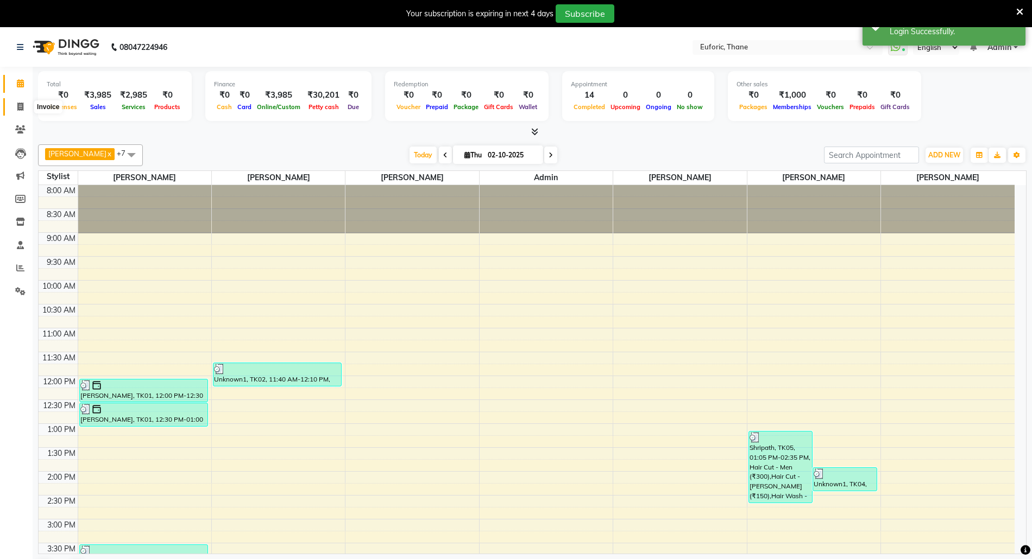
click at [23, 103] on icon at bounding box center [20, 107] width 6 height 8
select select "5063"
select select "service"
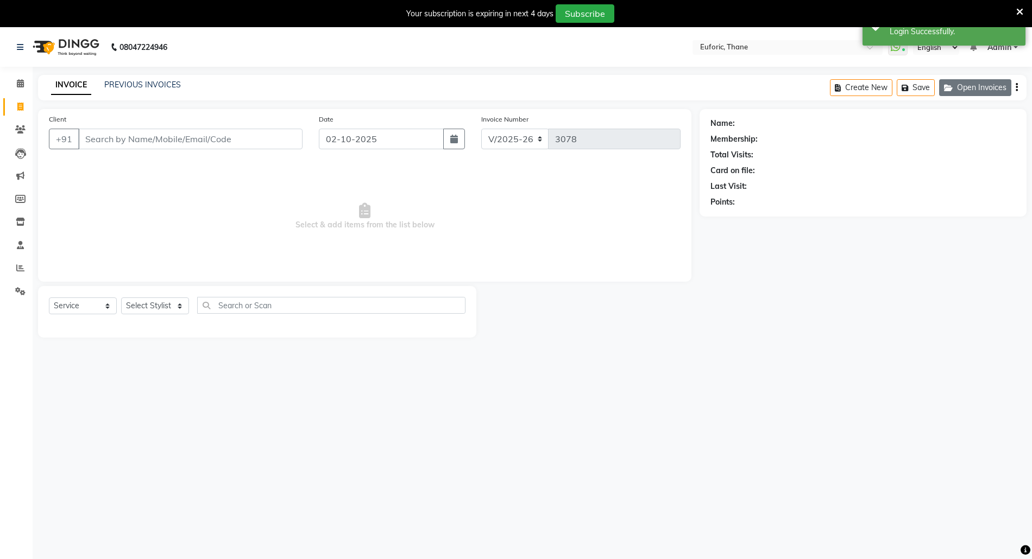
click at [976, 79] on button "Open Invoices" at bounding box center [975, 87] width 72 height 17
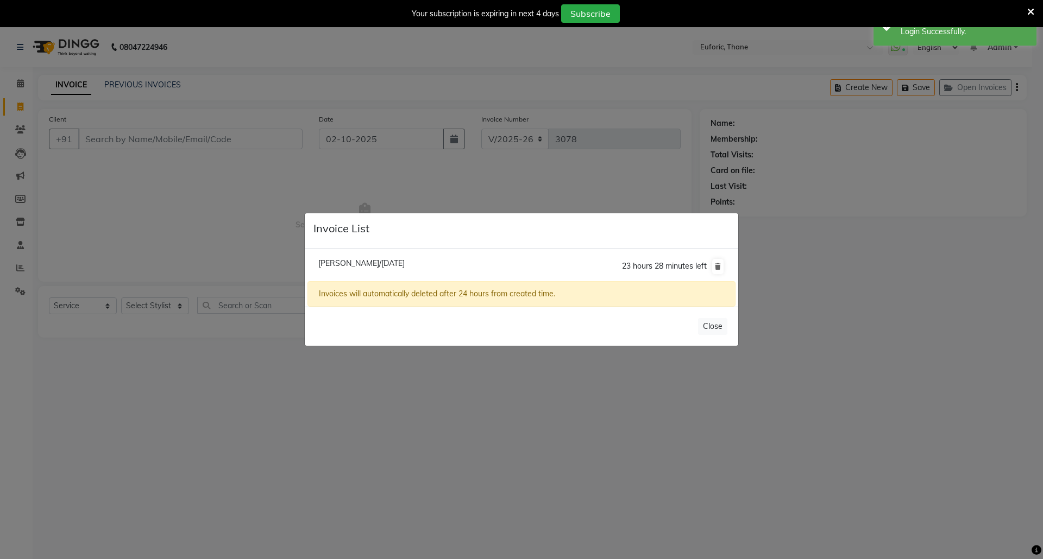
click at [375, 259] on span "Diksha Waghmare/02 October 2025" at bounding box center [361, 264] width 86 height 10
type input "8104480514"
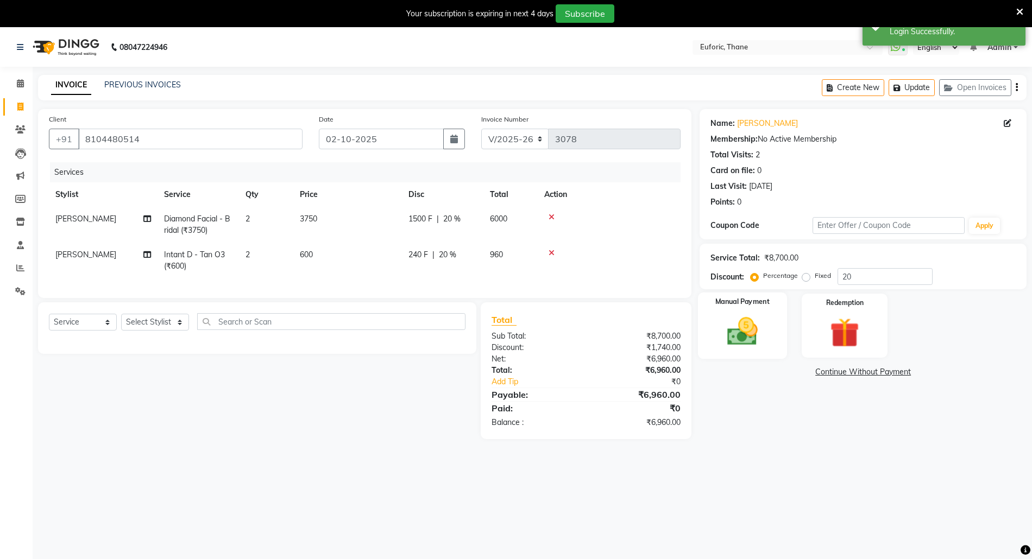
click at [761, 320] on img at bounding box center [743, 331] width 50 height 35
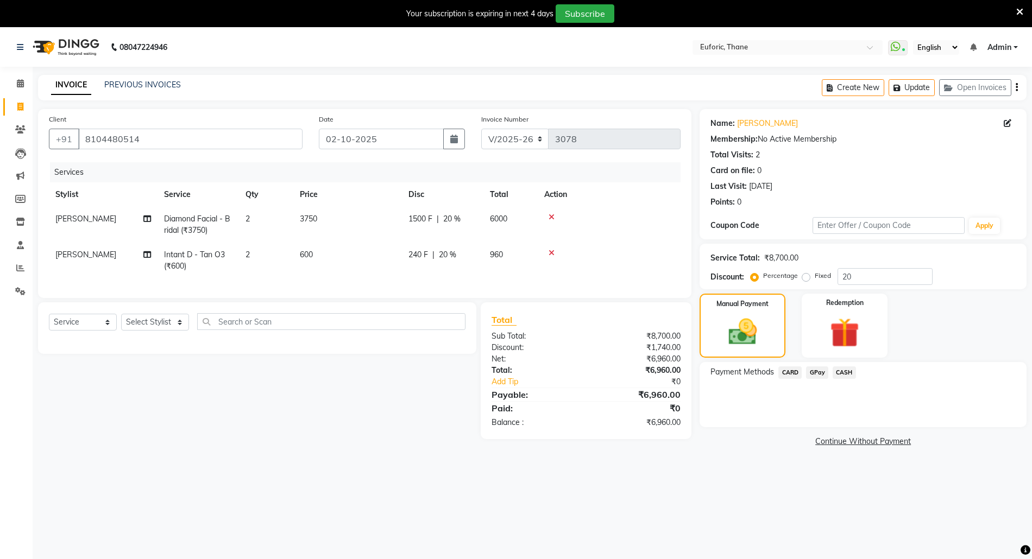
click at [788, 370] on span "CARD" at bounding box center [789, 373] width 23 height 12
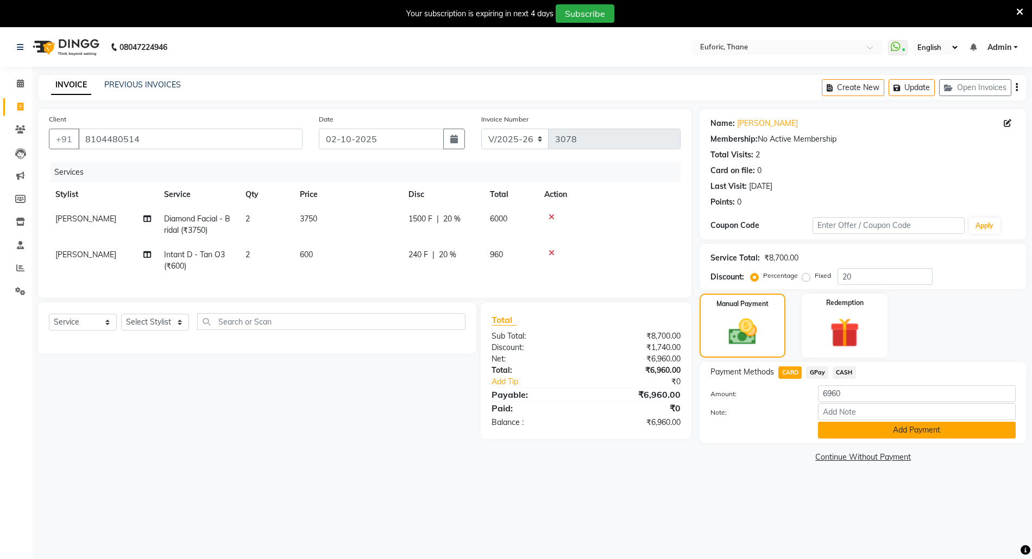
click at [863, 435] on button "Add Payment" at bounding box center [917, 430] width 198 height 17
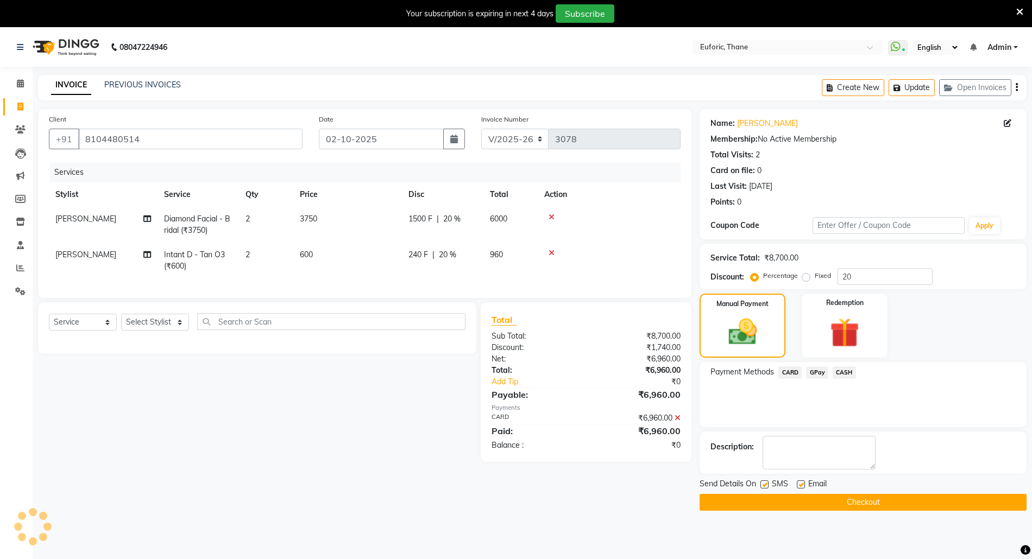
click at [854, 508] on button "Checkout" at bounding box center [863, 502] width 327 height 17
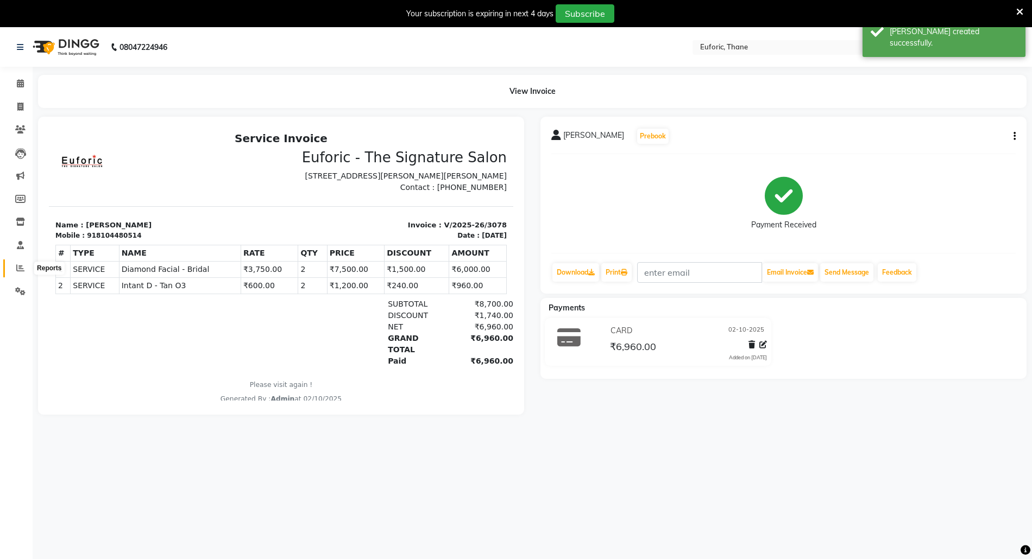
click at [23, 266] on icon at bounding box center [20, 268] width 8 height 8
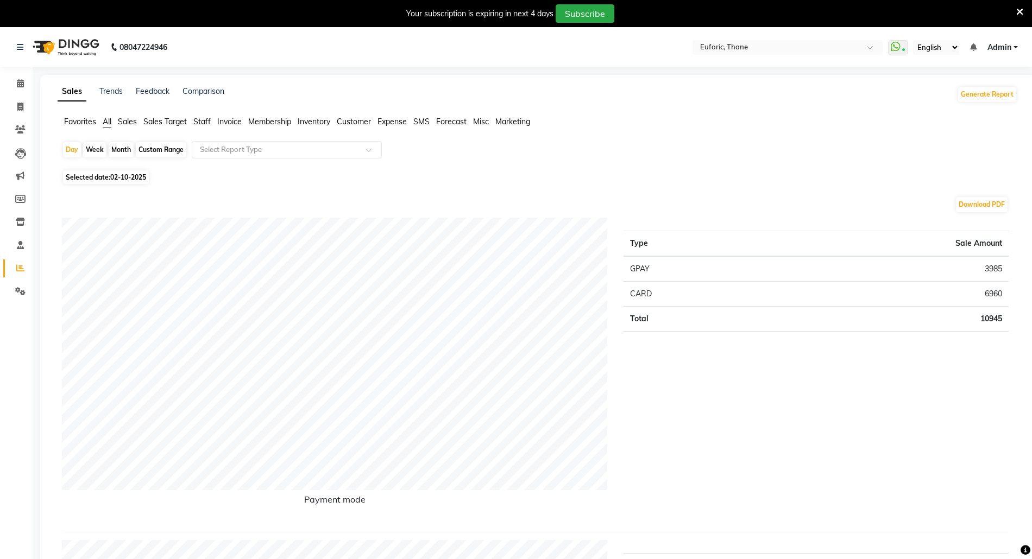
click at [1011, 48] on link "Admin" at bounding box center [1002, 47] width 30 height 11
click at [979, 100] on link "Sign out" at bounding box center [961, 102] width 99 height 17
